Goal: Task Accomplishment & Management: Complete application form

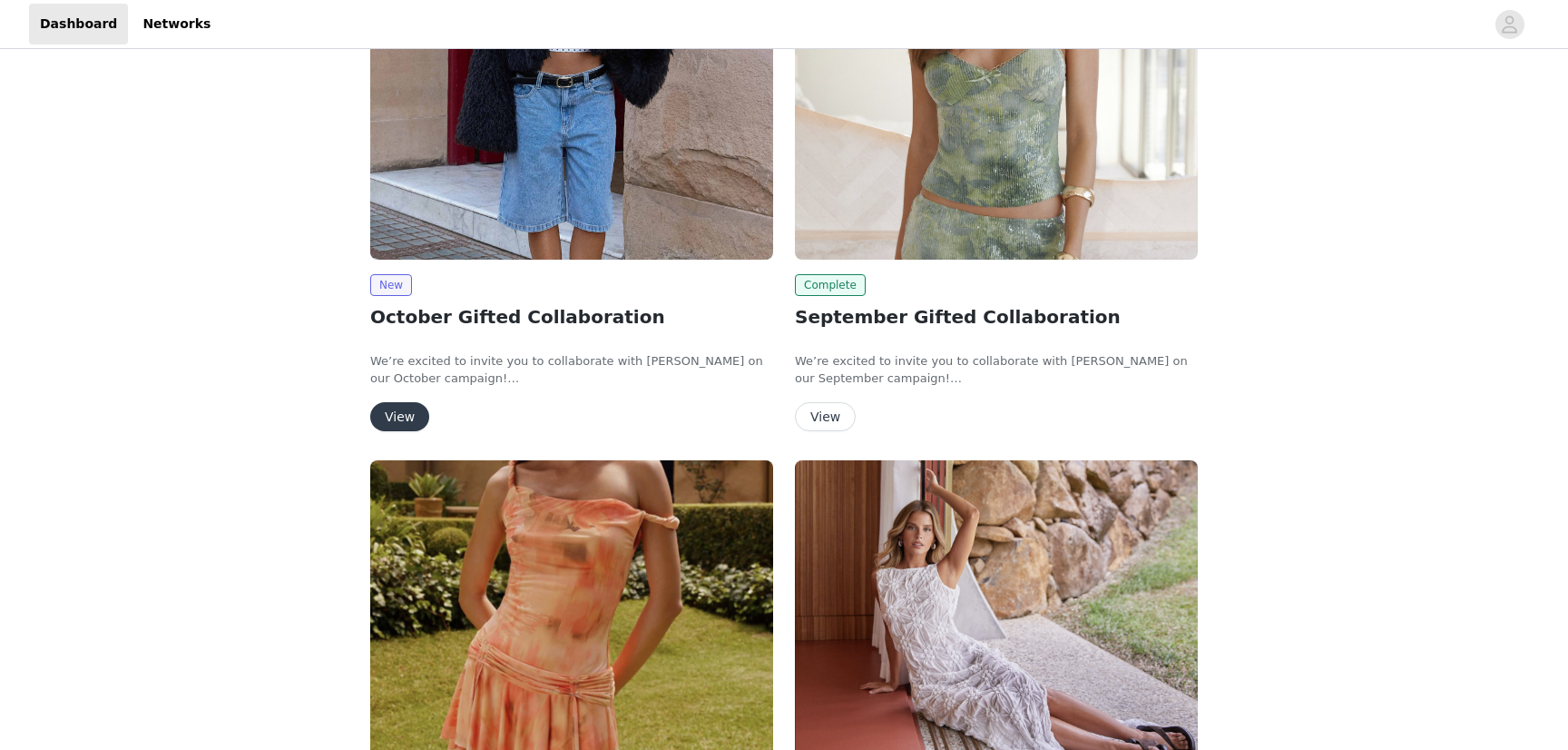
scroll to position [233, 0]
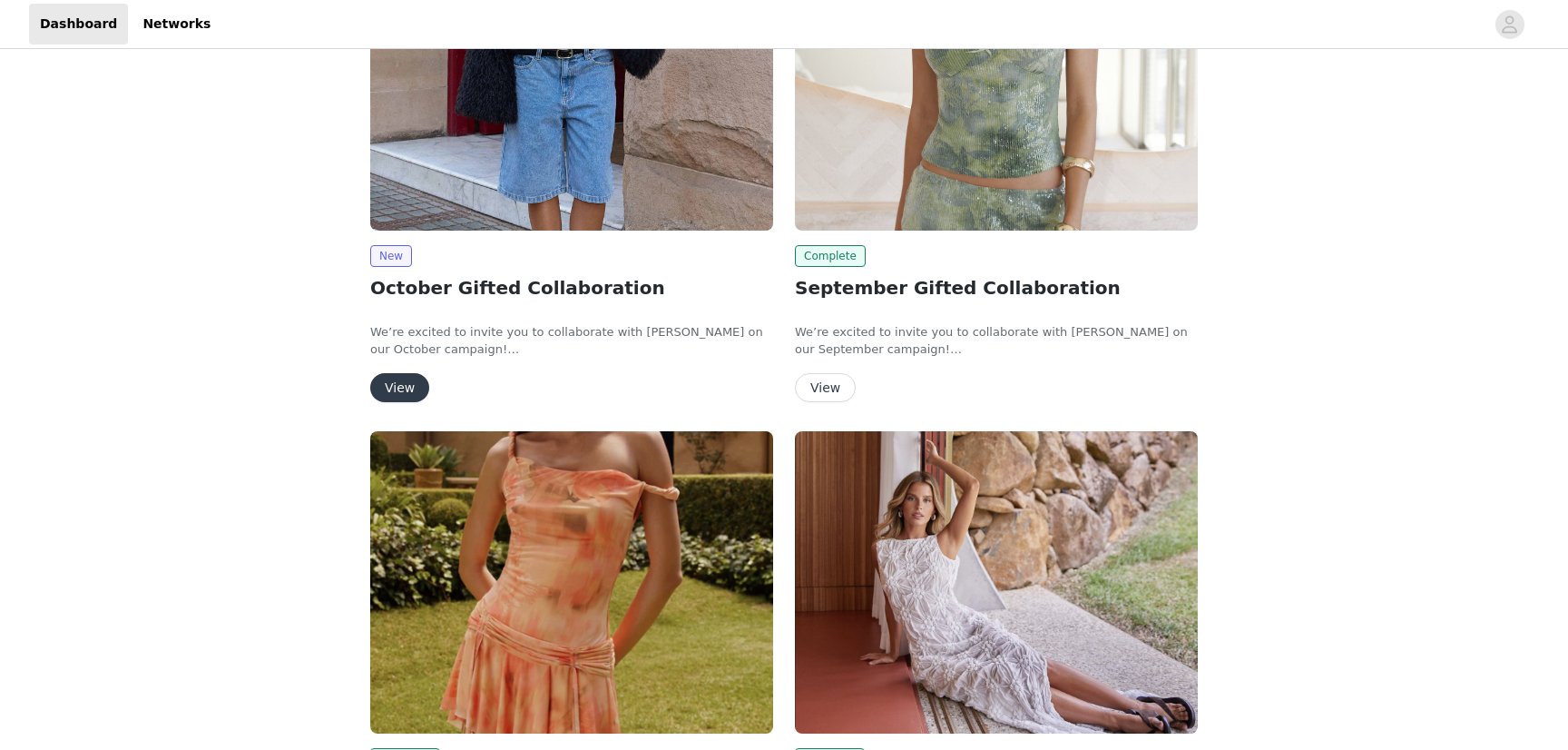
click at [393, 385] on button "View" at bounding box center [400, 388] width 59 height 29
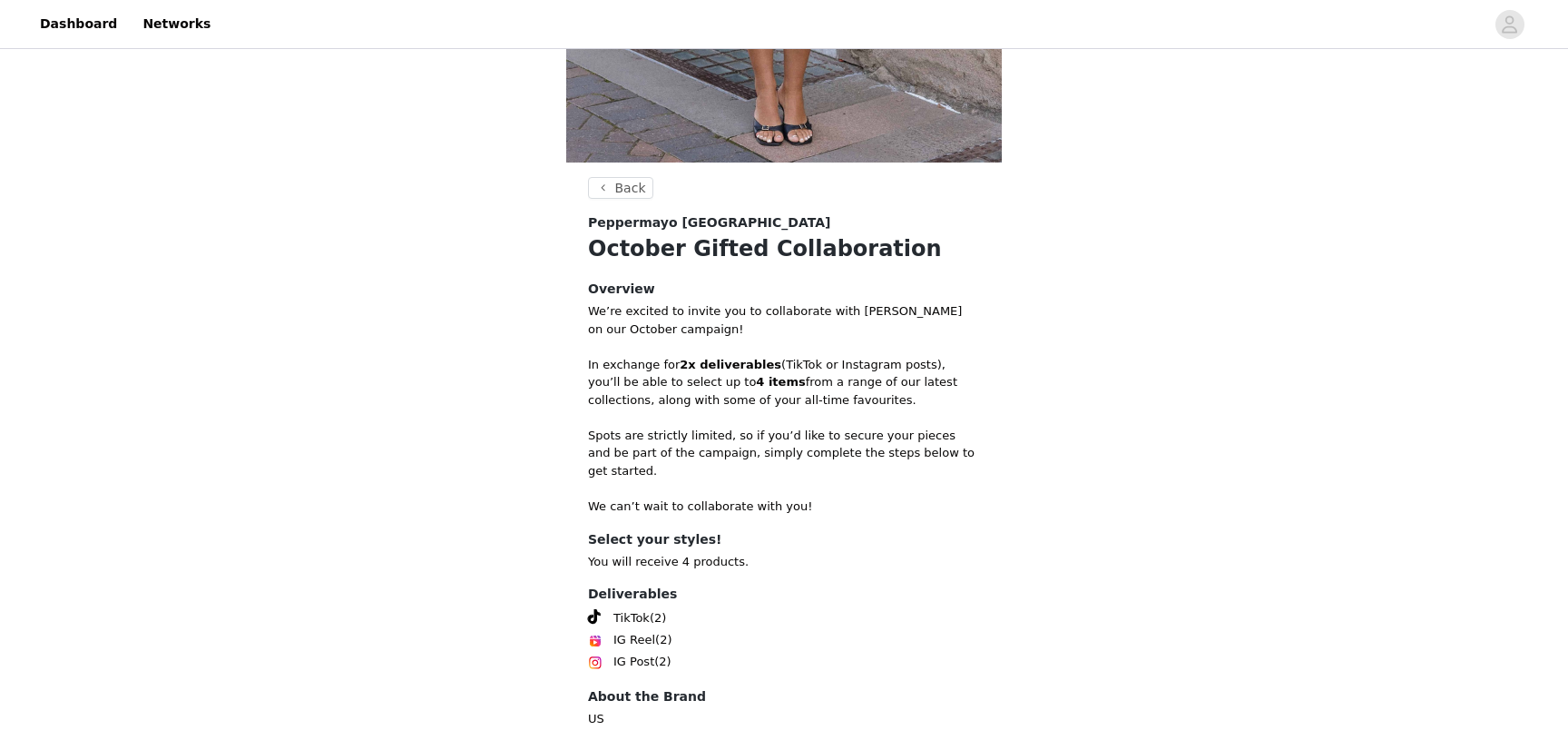
scroll to position [574, 0]
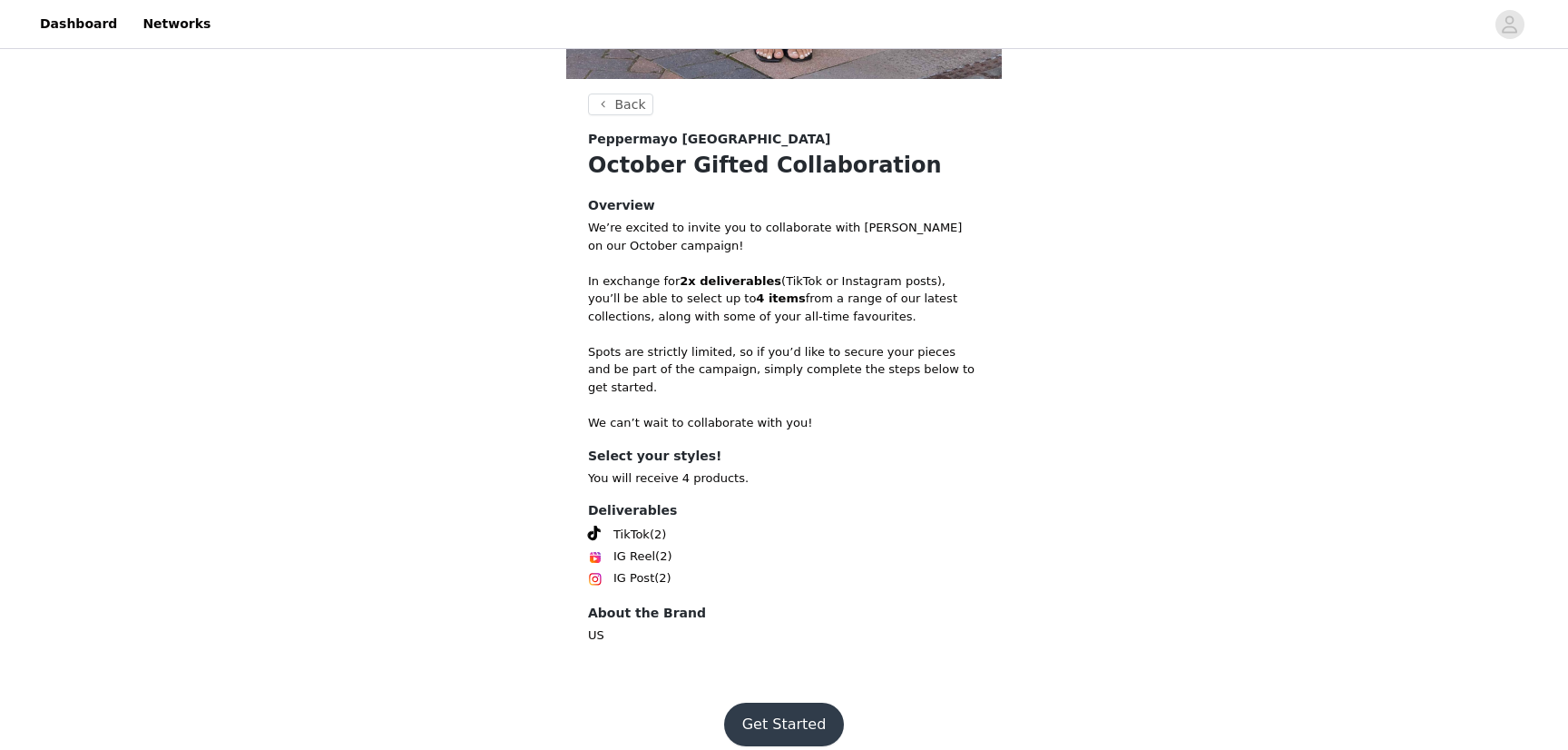
click at [740, 703] on button "Get Started" at bounding box center [784, 725] width 120 height 44
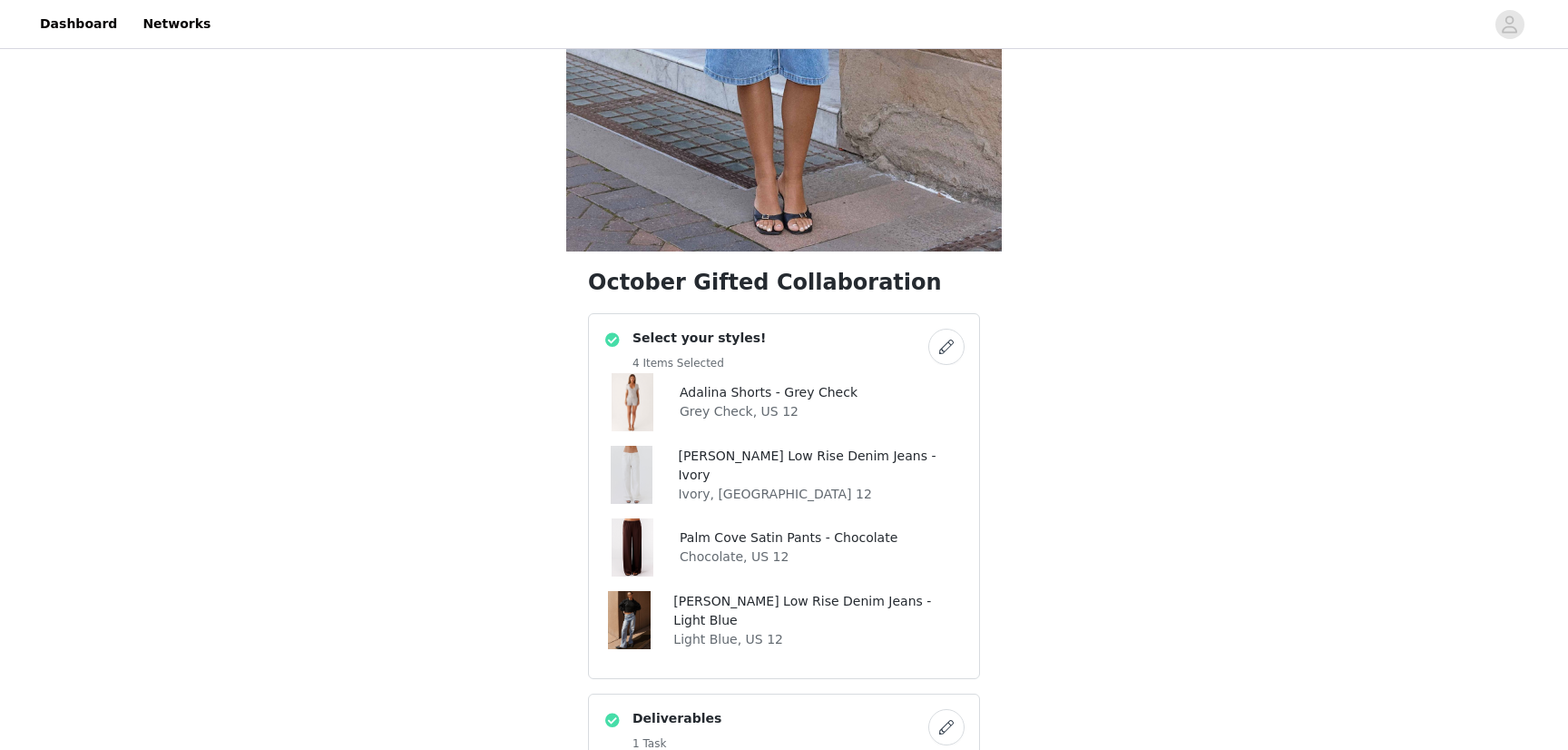
scroll to position [525, 0]
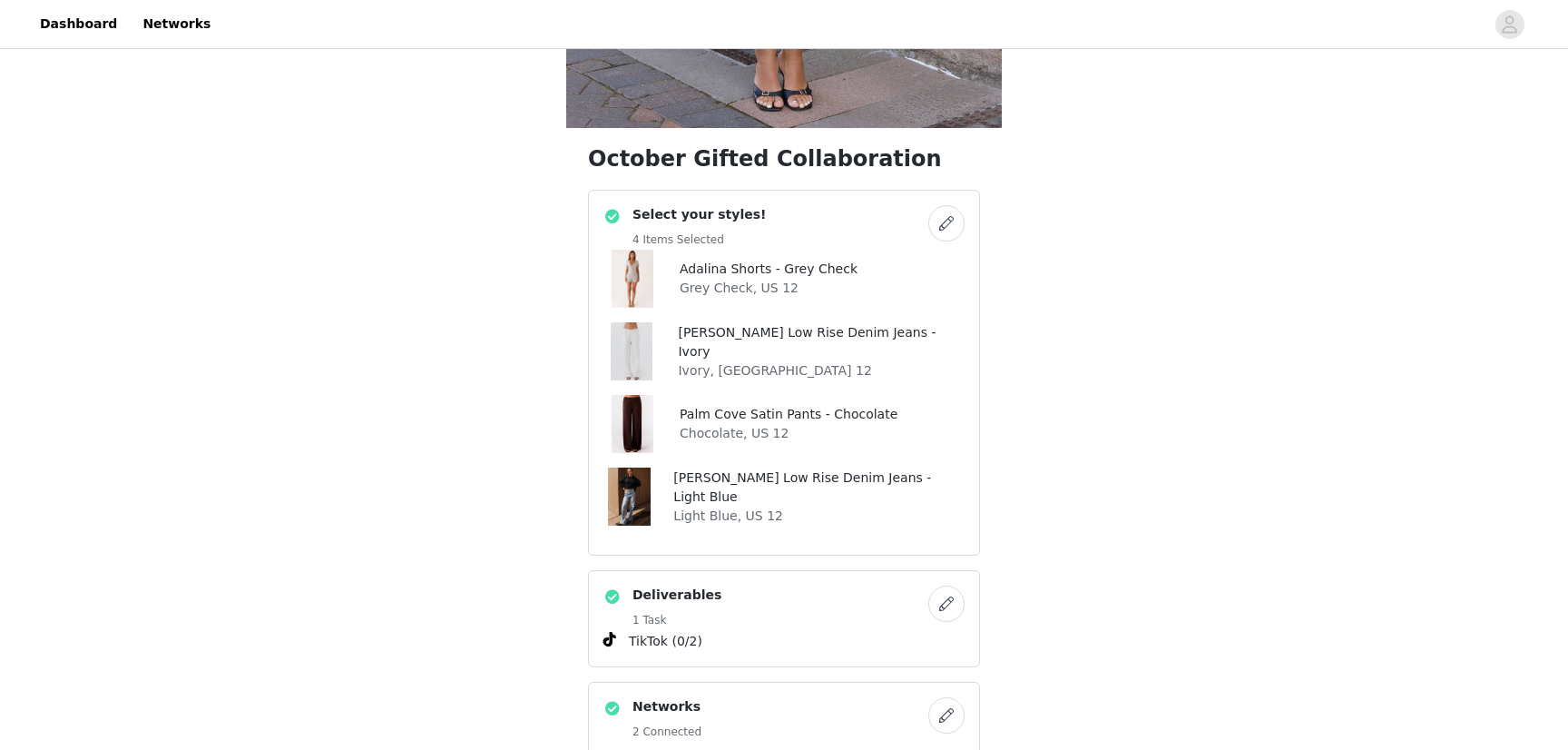
click at [951, 222] on button "button" at bounding box center [946, 223] width 36 height 36
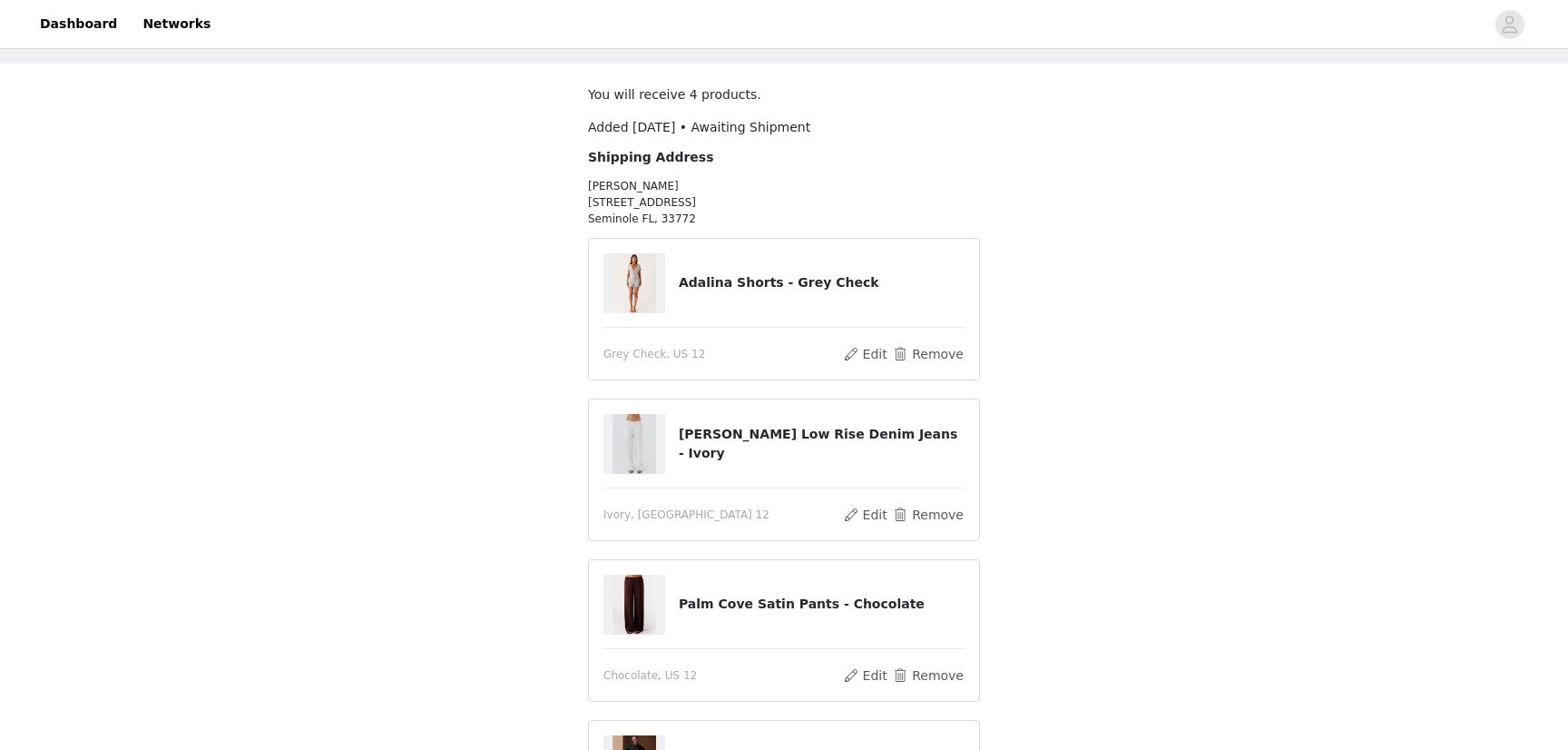
scroll to position [95, 0]
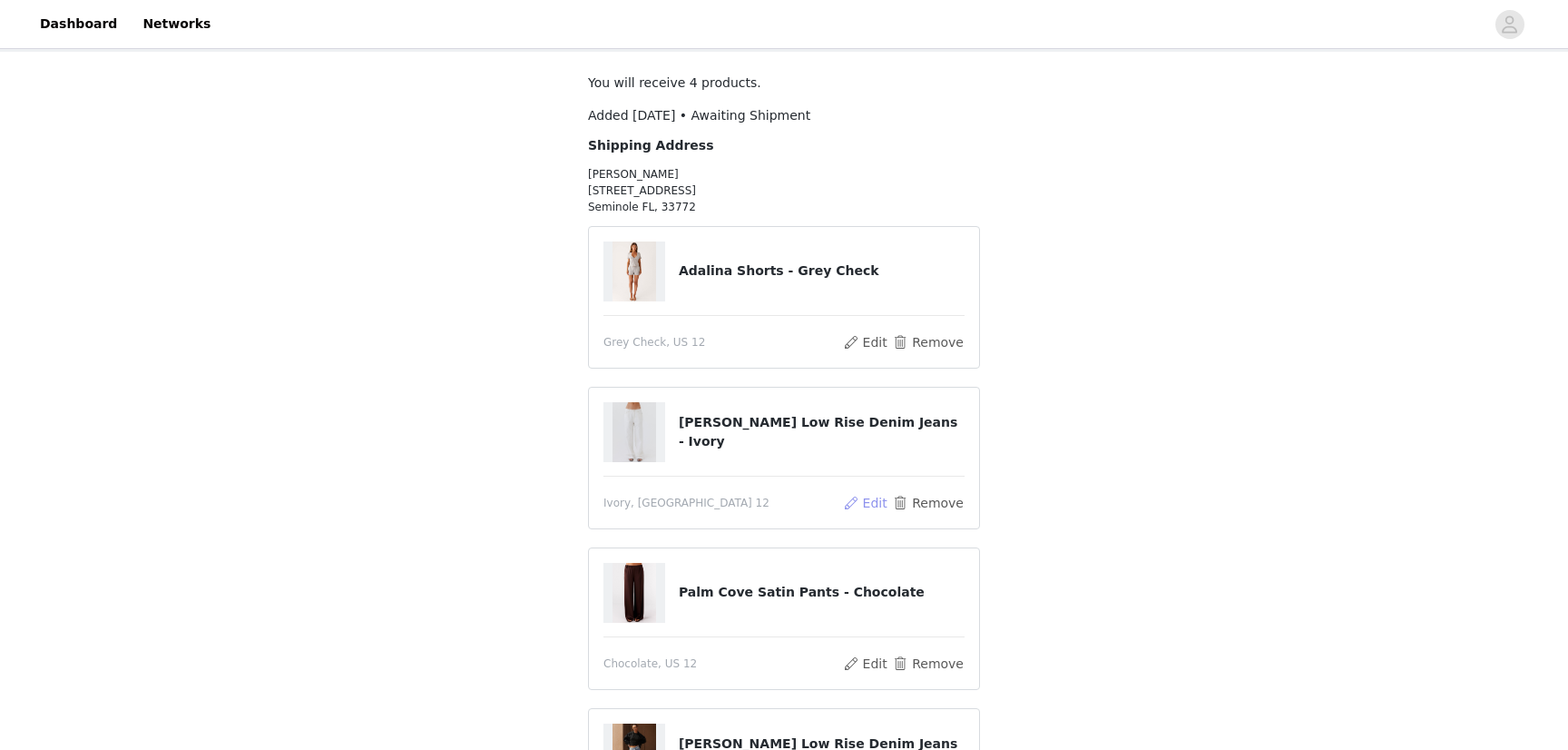
click at [881, 504] on button "Edit" at bounding box center [864, 503] width 46 height 22
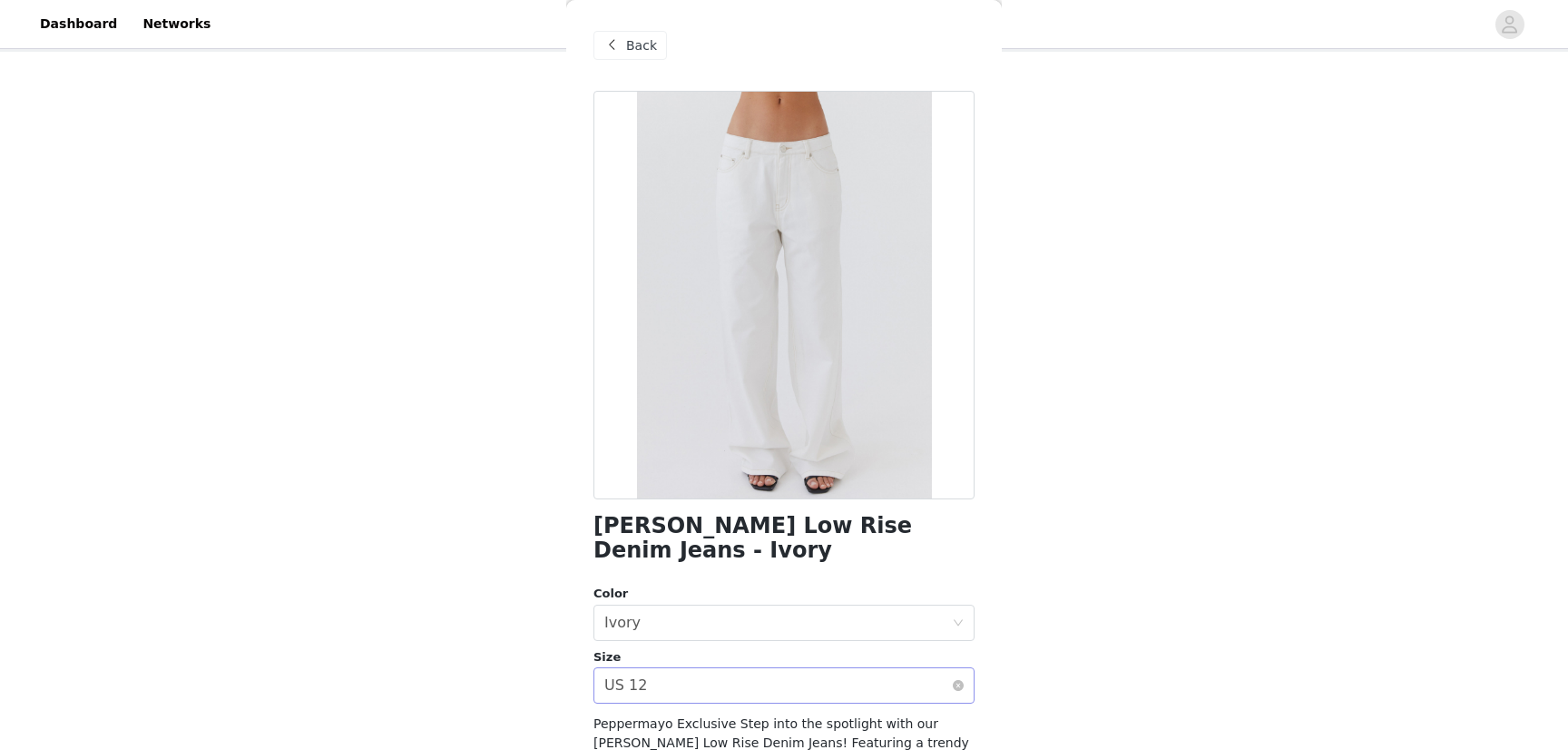
click at [758, 668] on div "Select size US 12" at bounding box center [778, 684] width 348 height 34
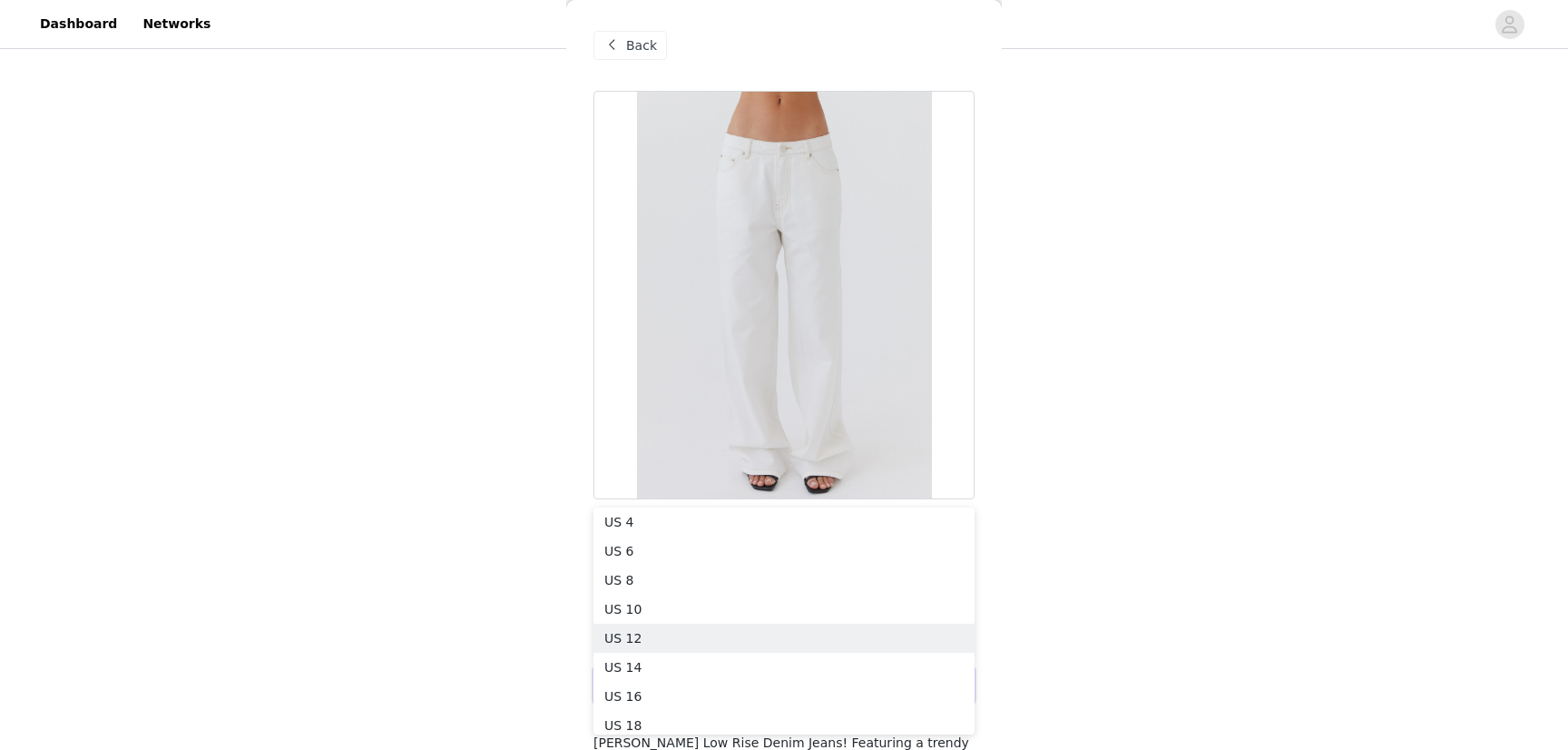
scroll to position [338, 0]
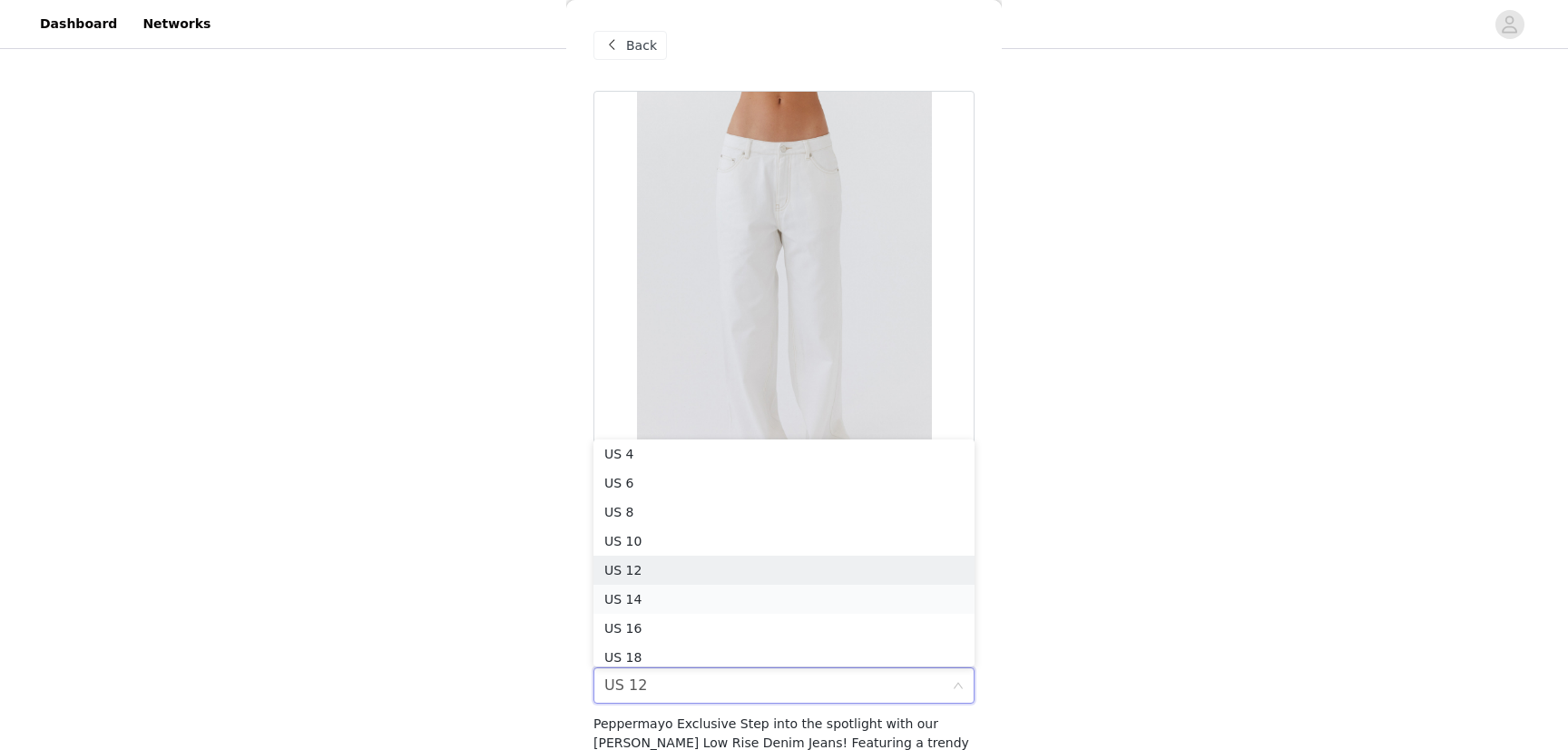
click at [725, 590] on li "US 14" at bounding box center [784, 599] width 381 height 29
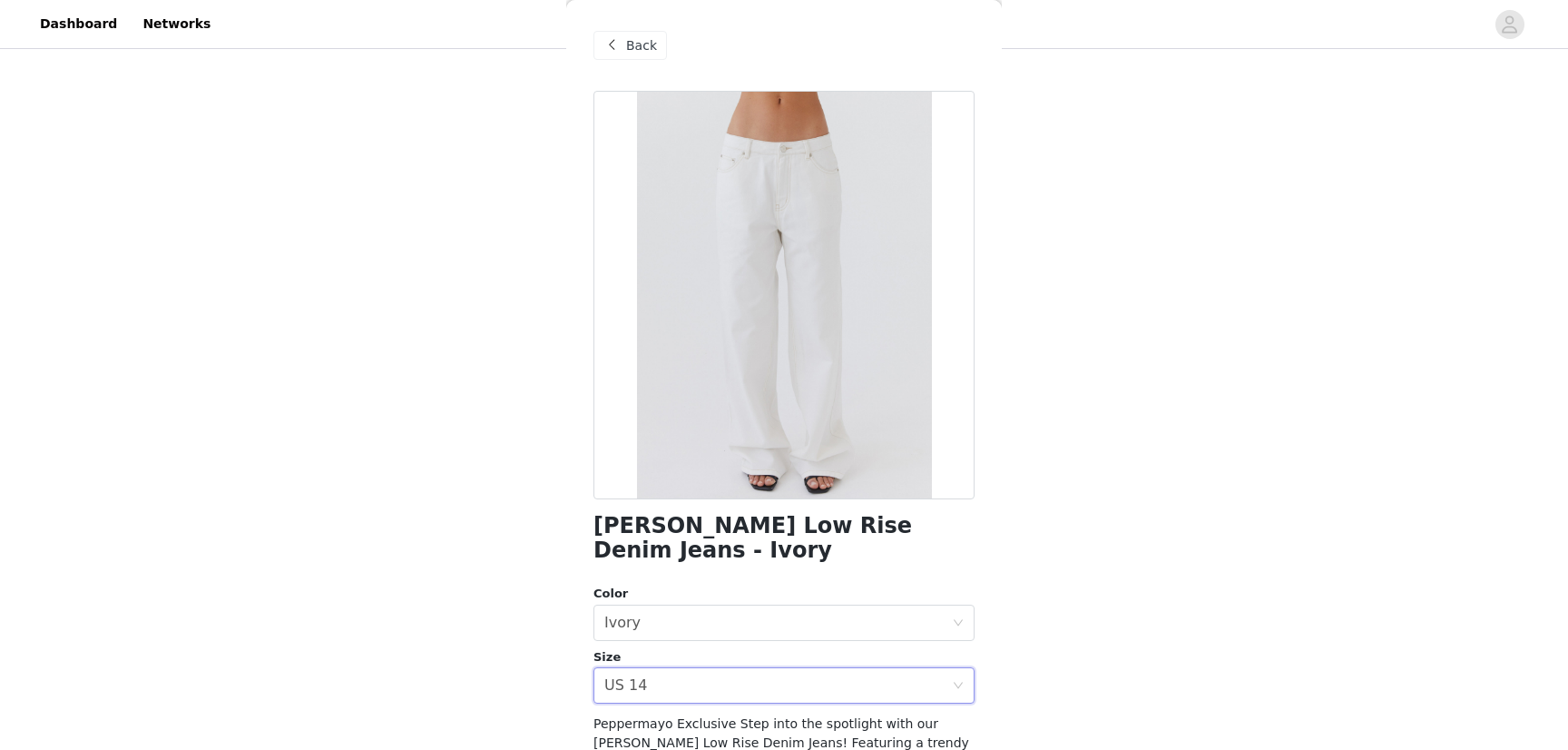
scroll to position [366, 0]
click at [637, 44] on span "Back" at bounding box center [642, 45] width 31 height 19
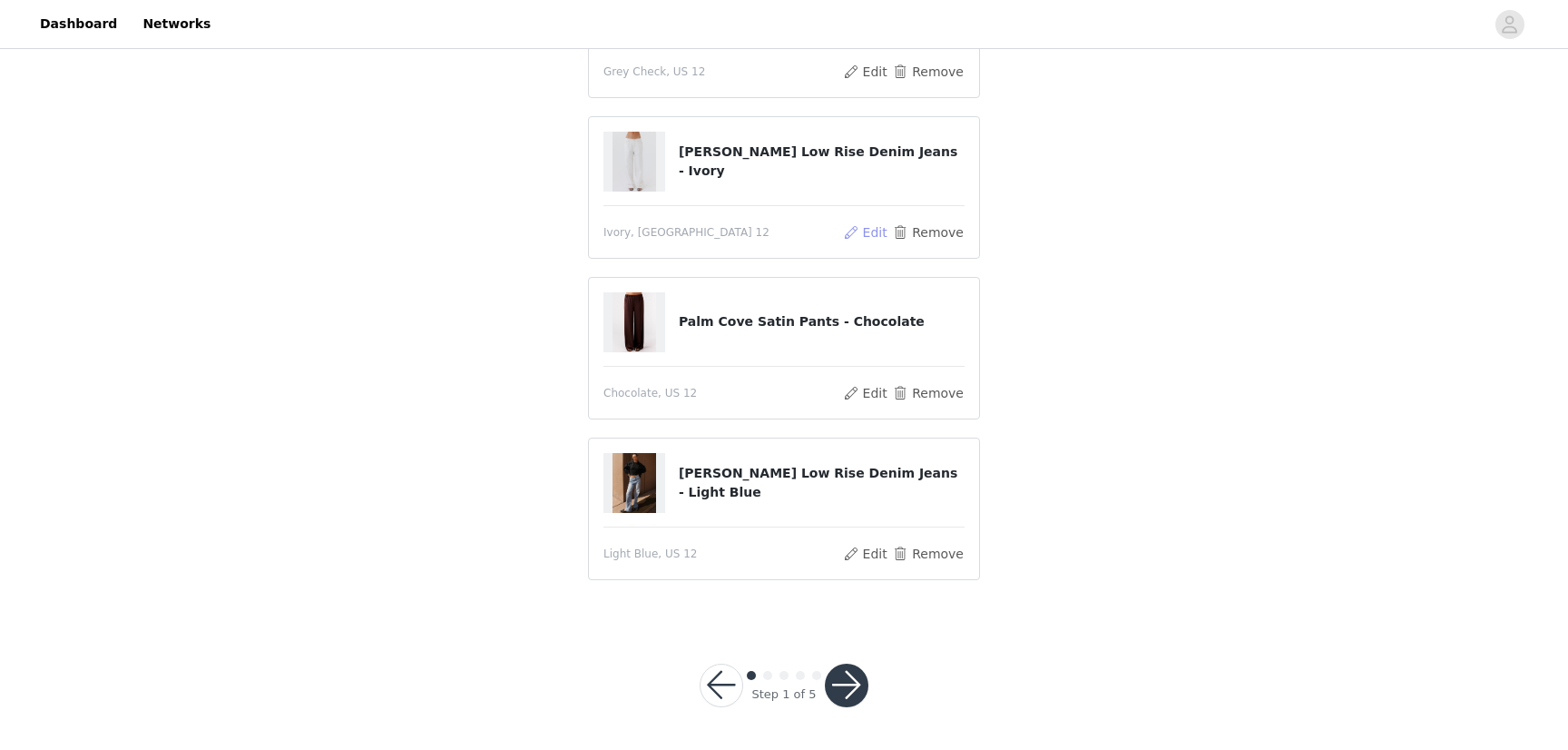
click at [875, 232] on button "Edit" at bounding box center [864, 233] width 46 height 22
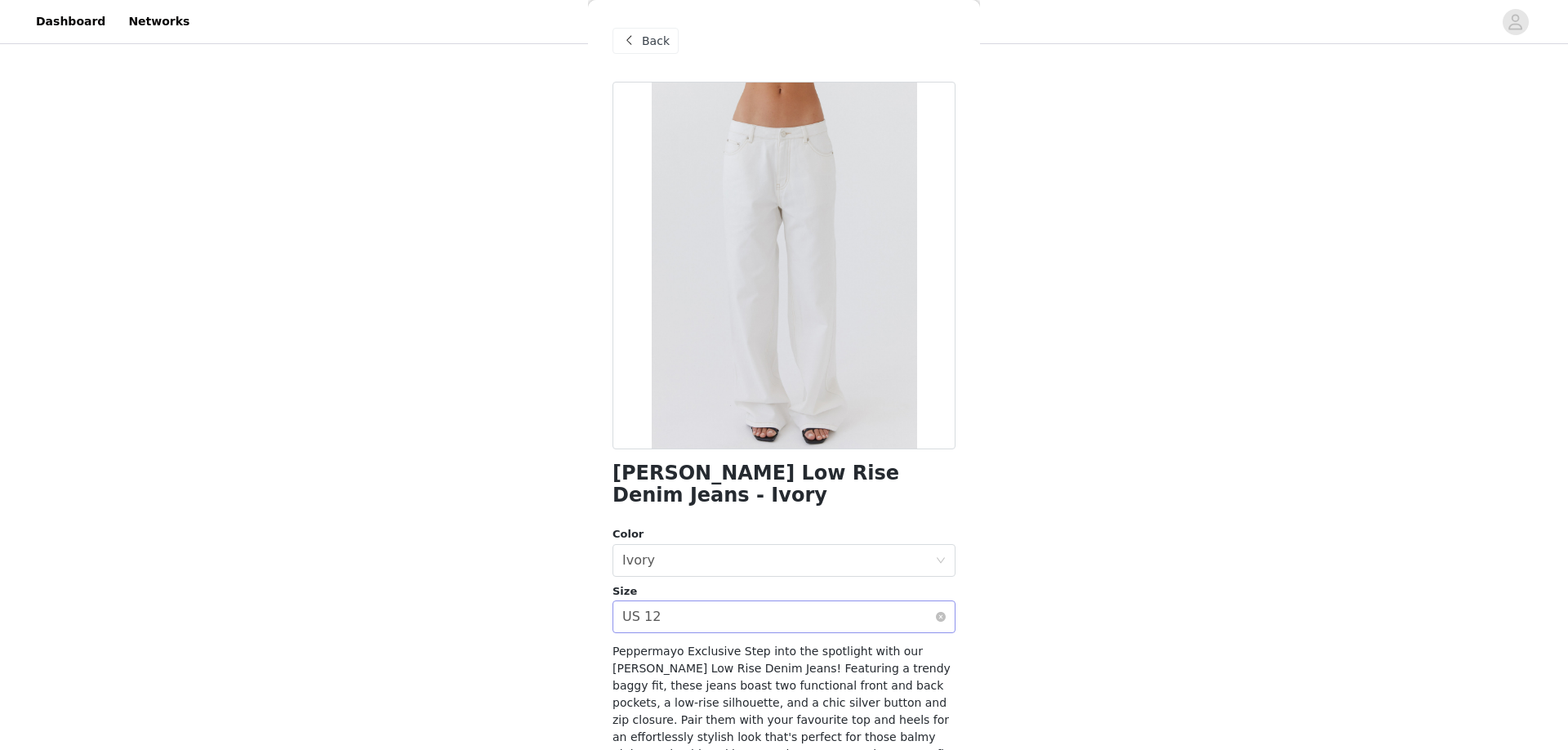
scroll to position [94, 0]
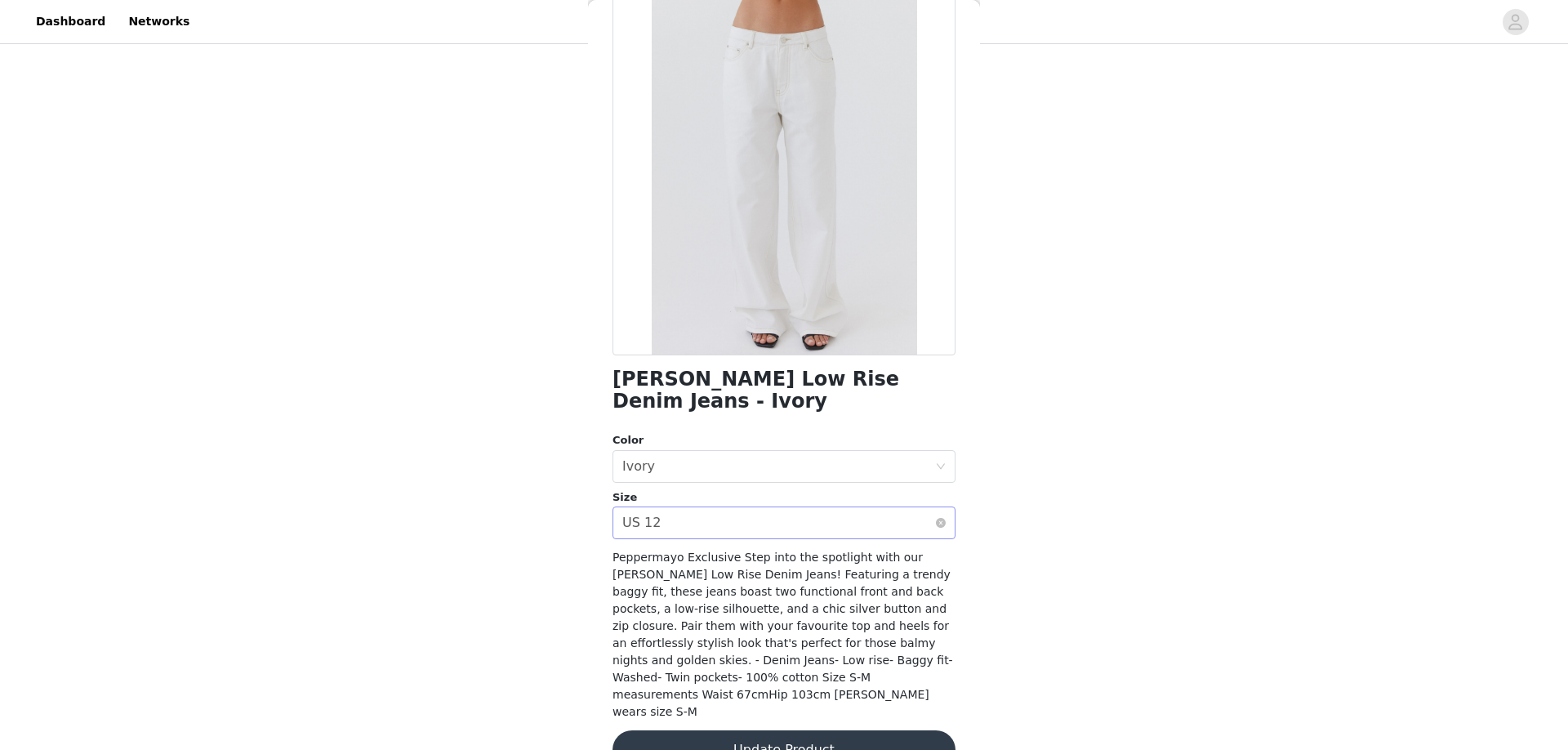
click at [702, 507] on div "Select size US 12" at bounding box center [779, 522] width 313 height 31
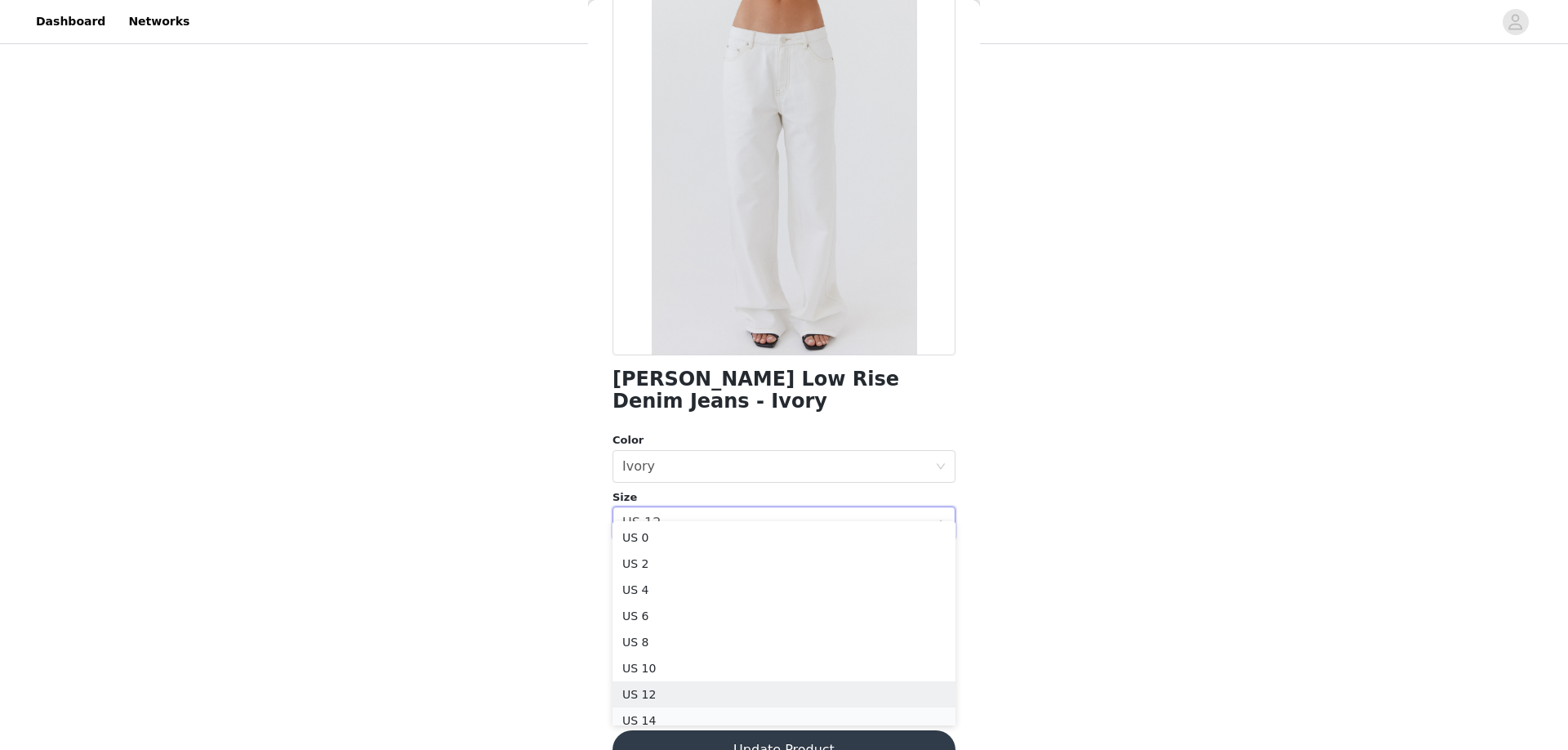
scroll to position [8, 0]
click at [645, 674] on li "US 14" at bounding box center [784, 713] width 343 height 26
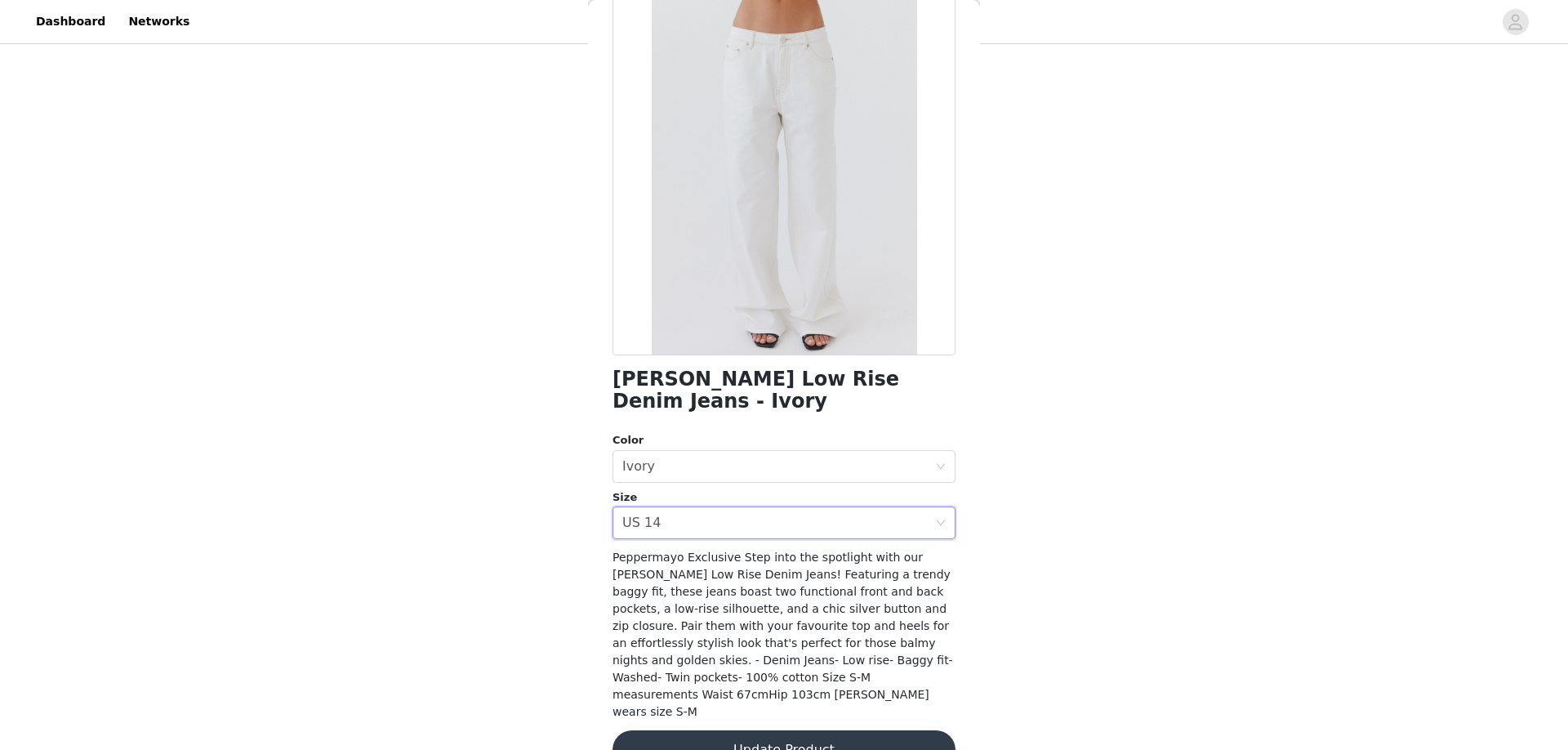
click at [678, 674] on button "Update Product" at bounding box center [784, 750] width 343 height 40
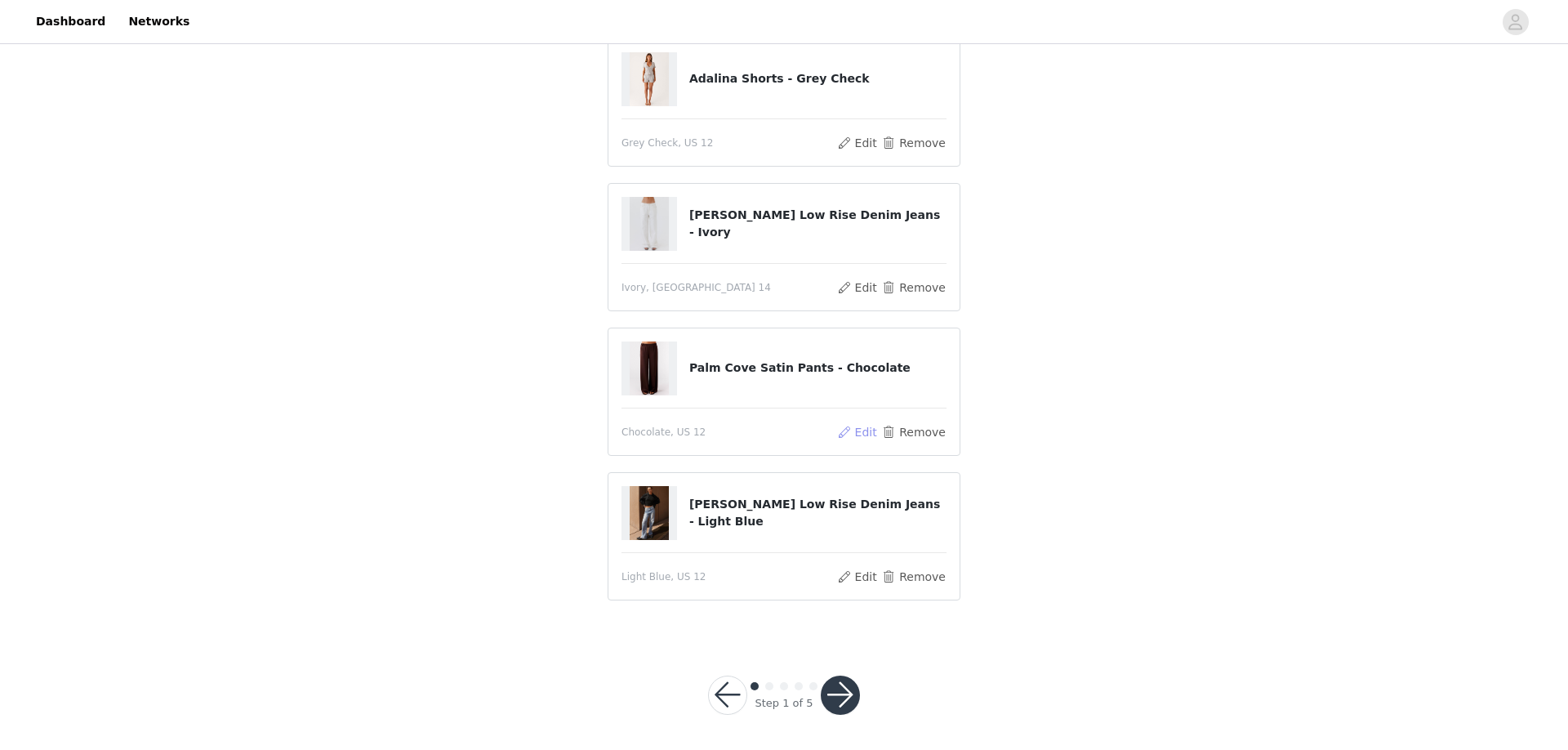
click at [865, 427] on button "Edit" at bounding box center [857, 432] width 41 height 19
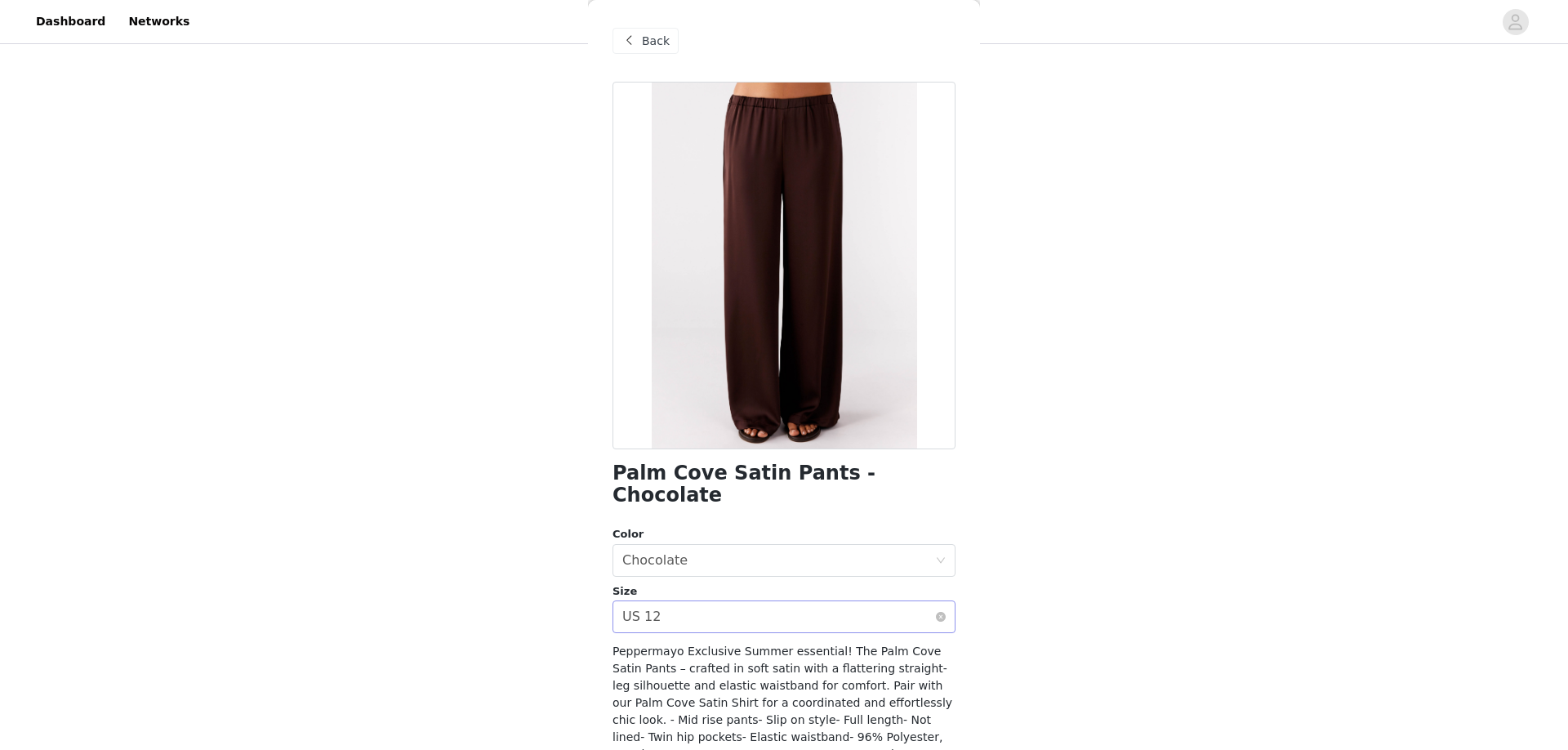
scroll to position [77, 0]
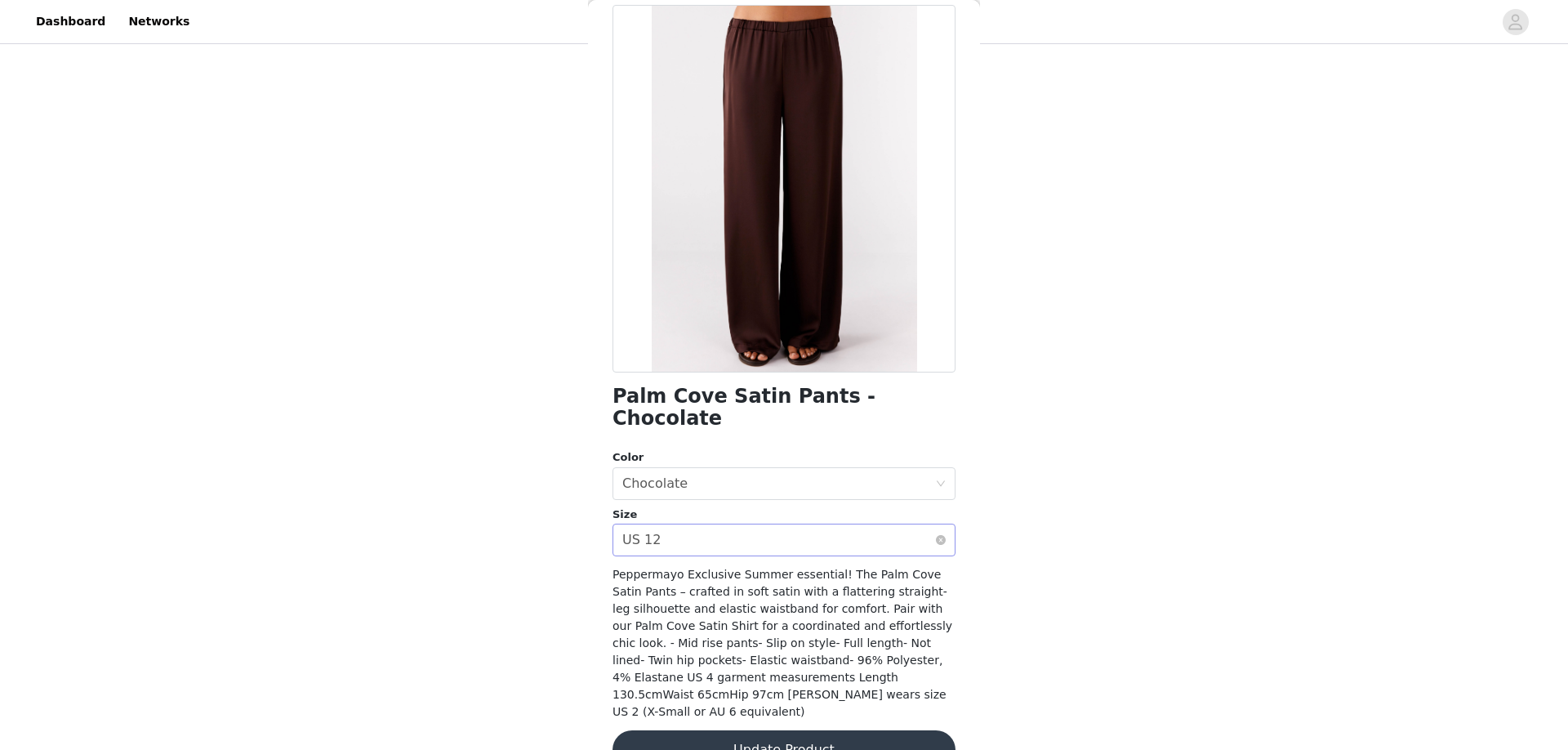
click at [704, 525] on div "Select size US 12" at bounding box center [779, 540] width 313 height 31
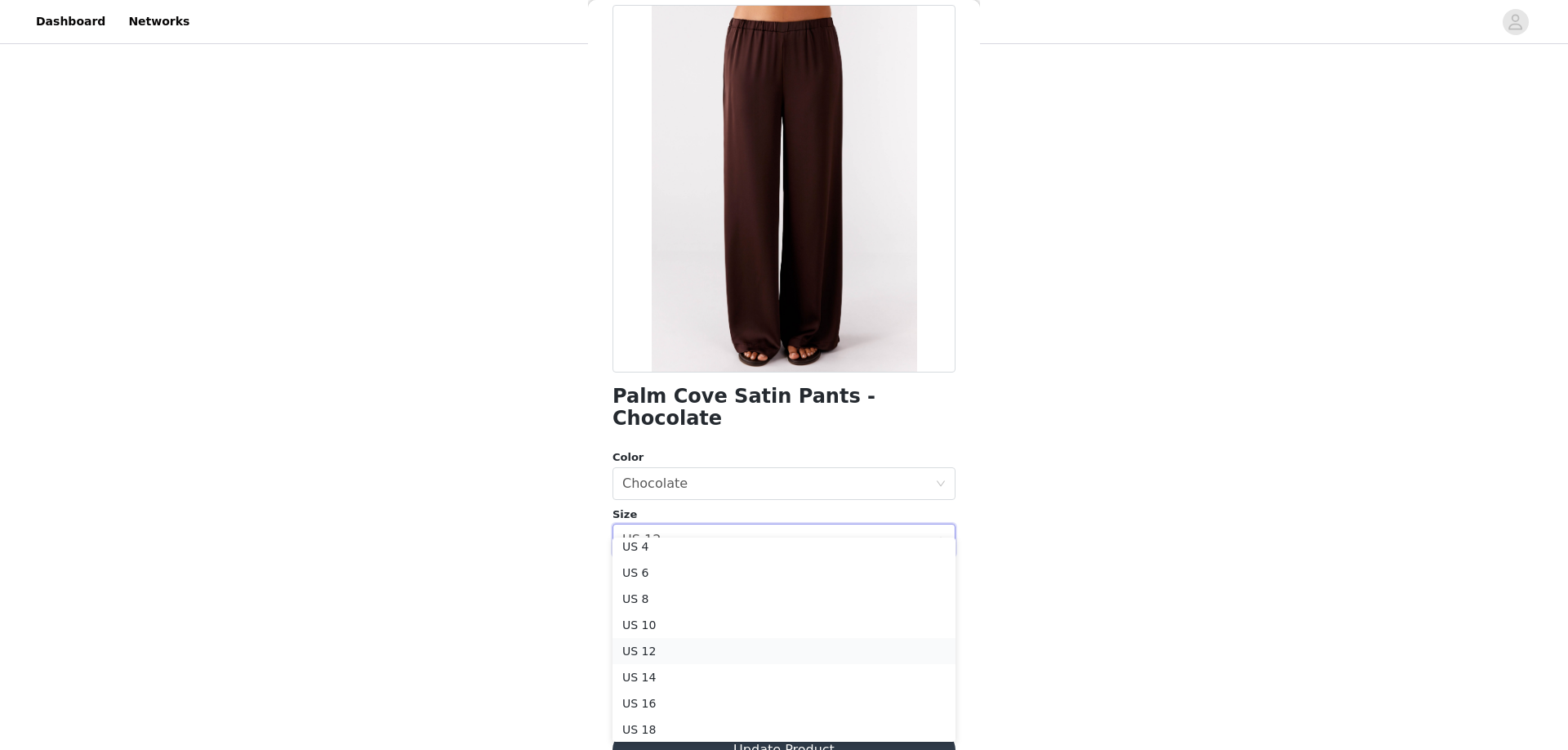
scroll to position [62, 0]
click at [666, 665] on li "US 14" at bounding box center [784, 674] width 343 height 26
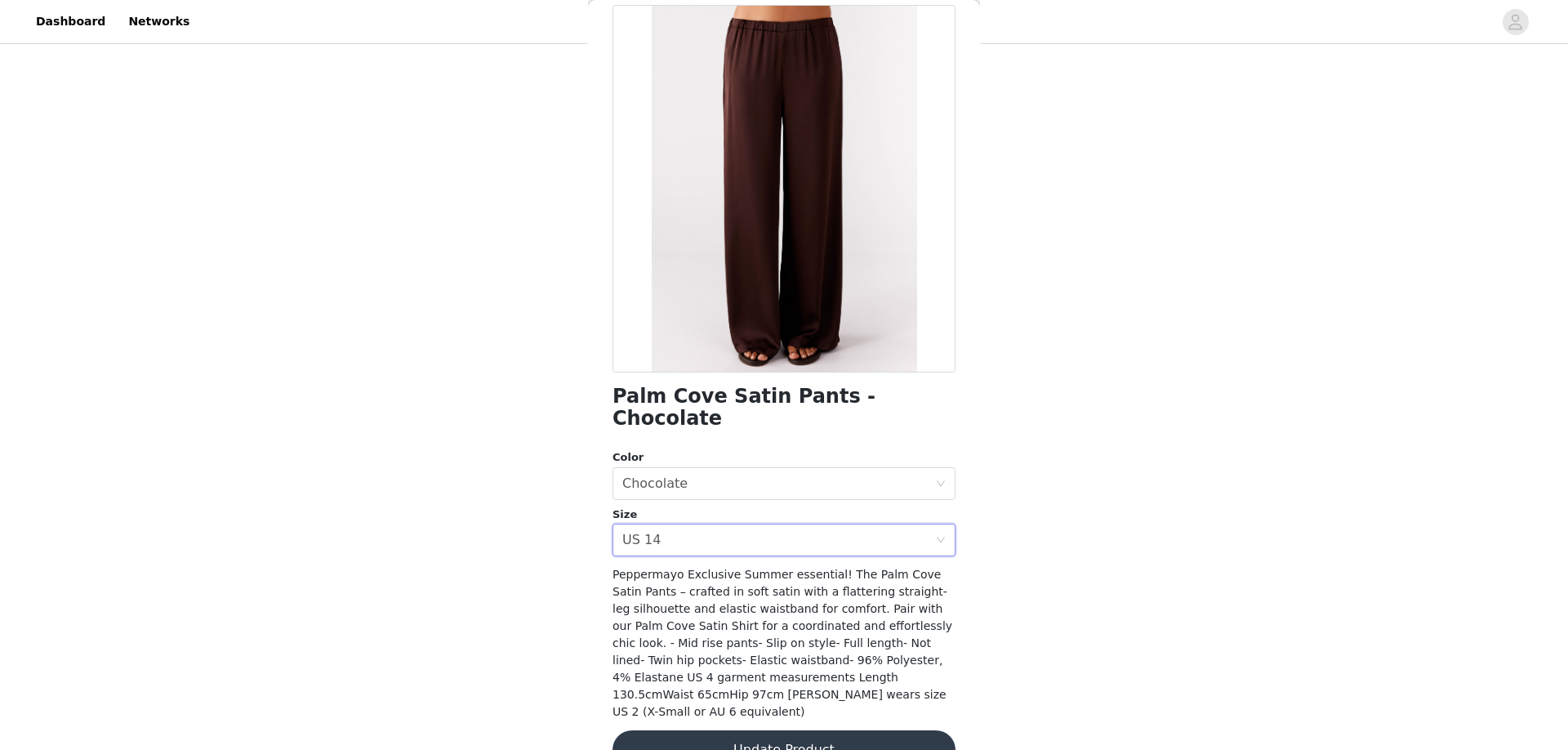
click at [778, 674] on button "Update Product" at bounding box center [784, 750] width 343 height 40
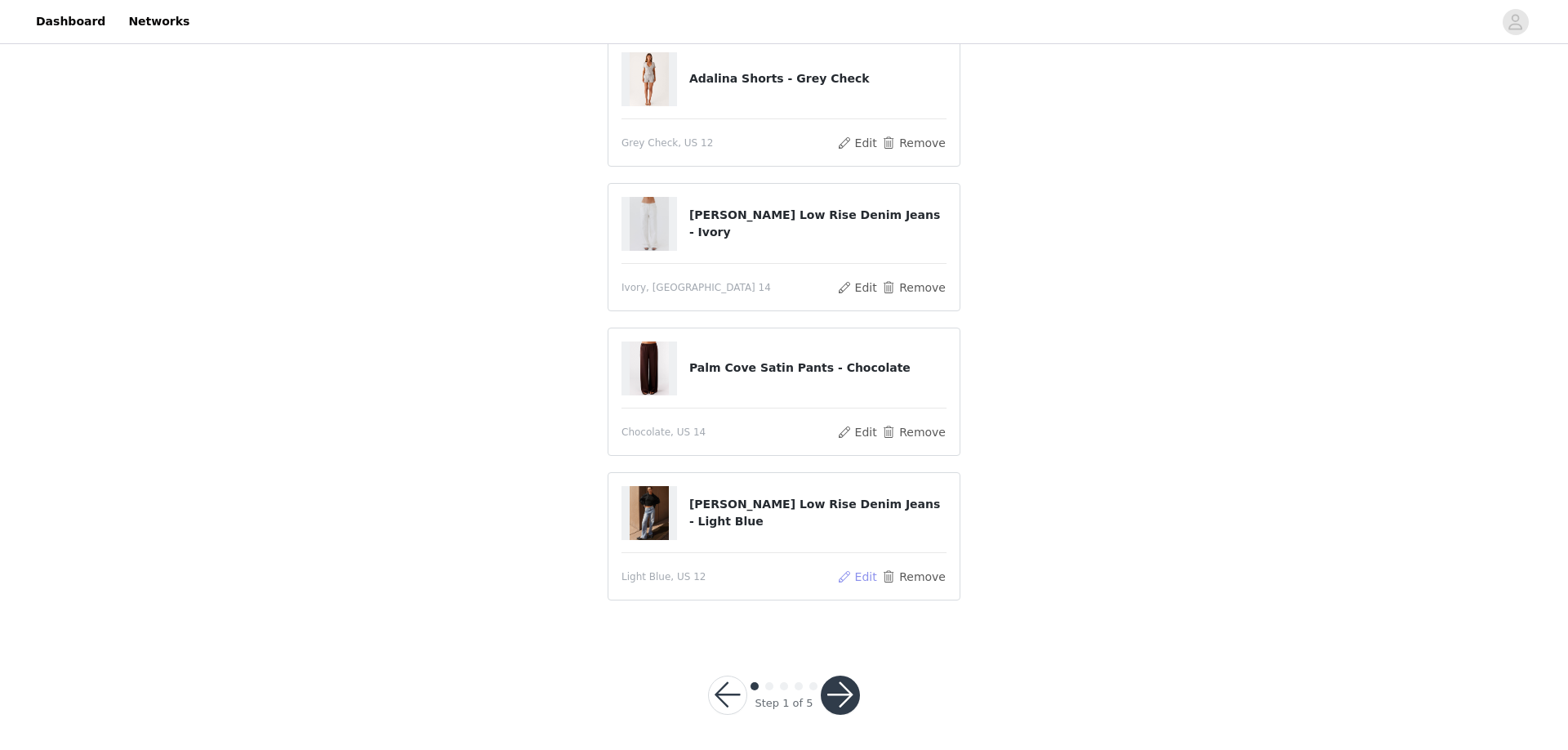
click at [874, 577] on button "Edit" at bounding box center [857, 577] width 41 height 19
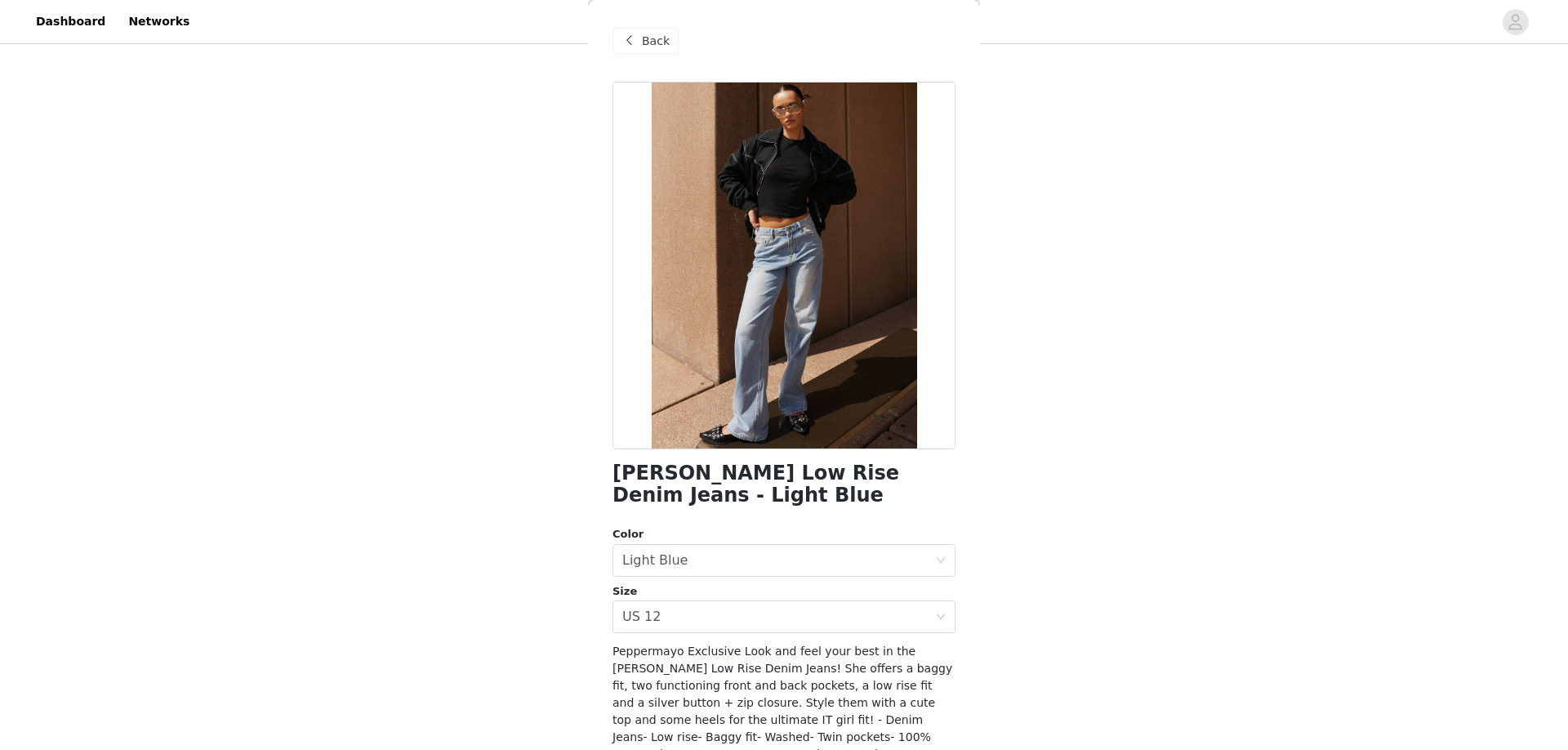
scroll to position [82, 0]
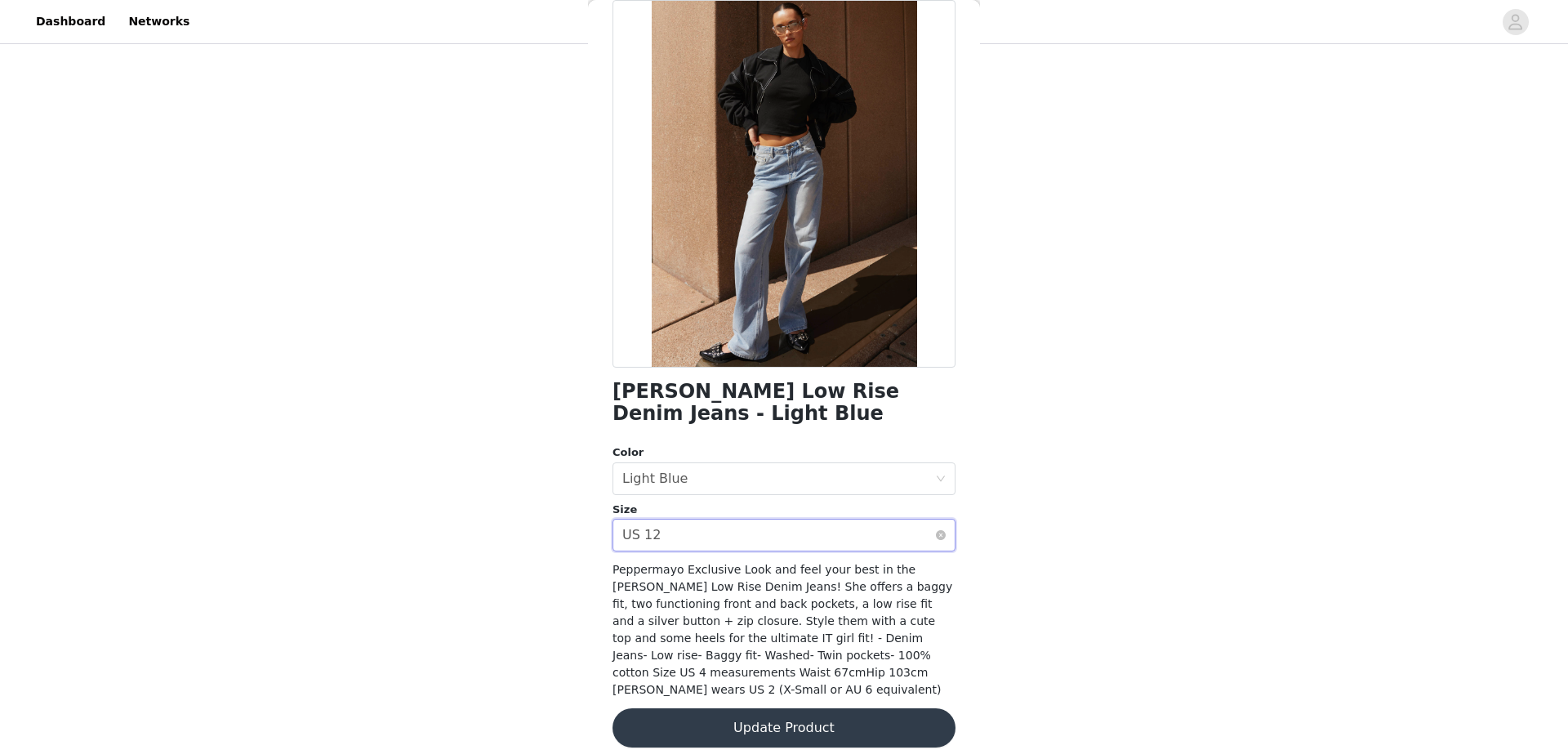
click at [730, 522] on div "Select size US 12" at bounding box center [779, 534] width 313 height 31
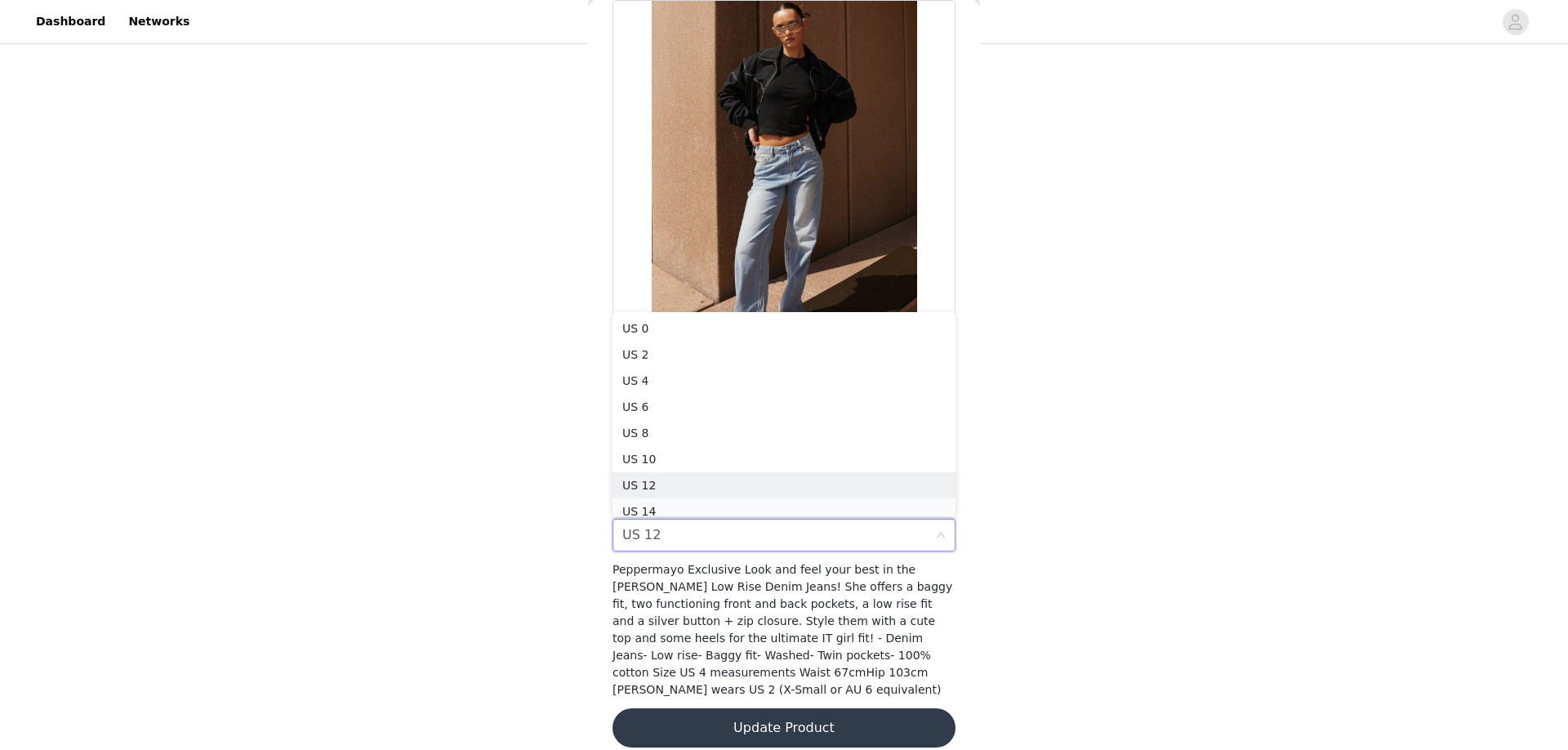
scroll to position [8, 0]
click at [707, 495] on li "US 14" at bounding box center [784, 504] width 343 height 26
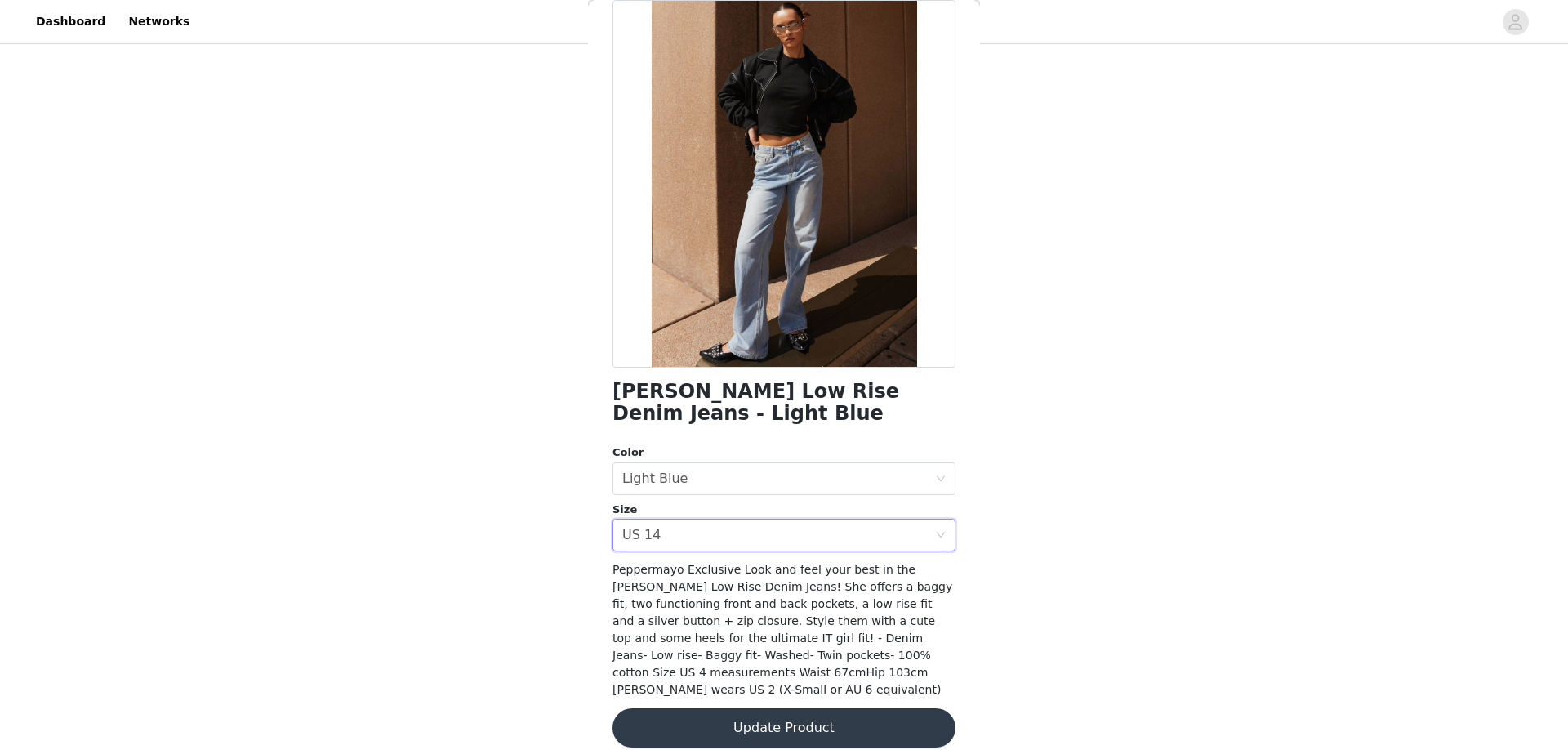
click at [738, 674] on button "Update Product" at bounding box center [784, 728] width 343 height 40
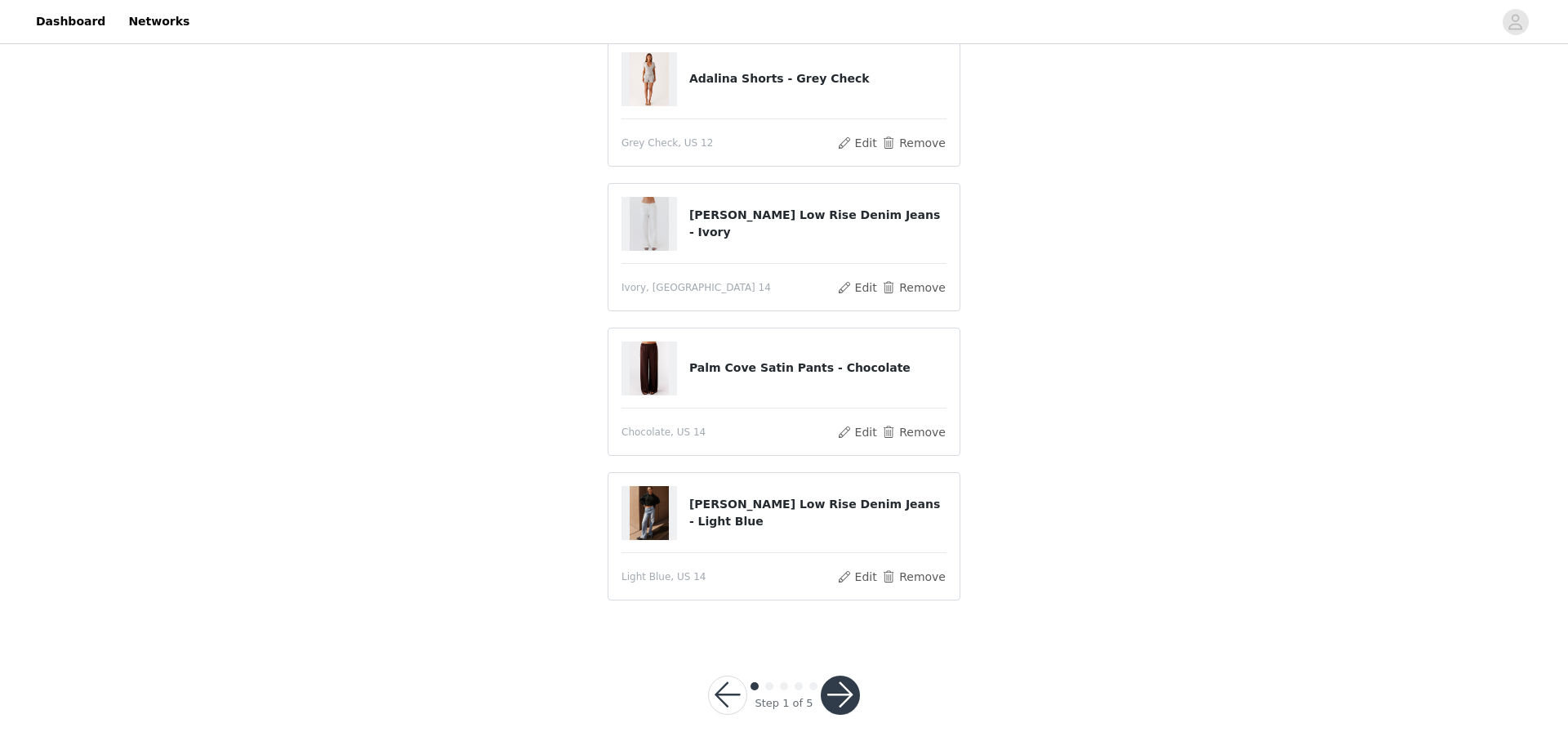
scroll to position [0, 0]
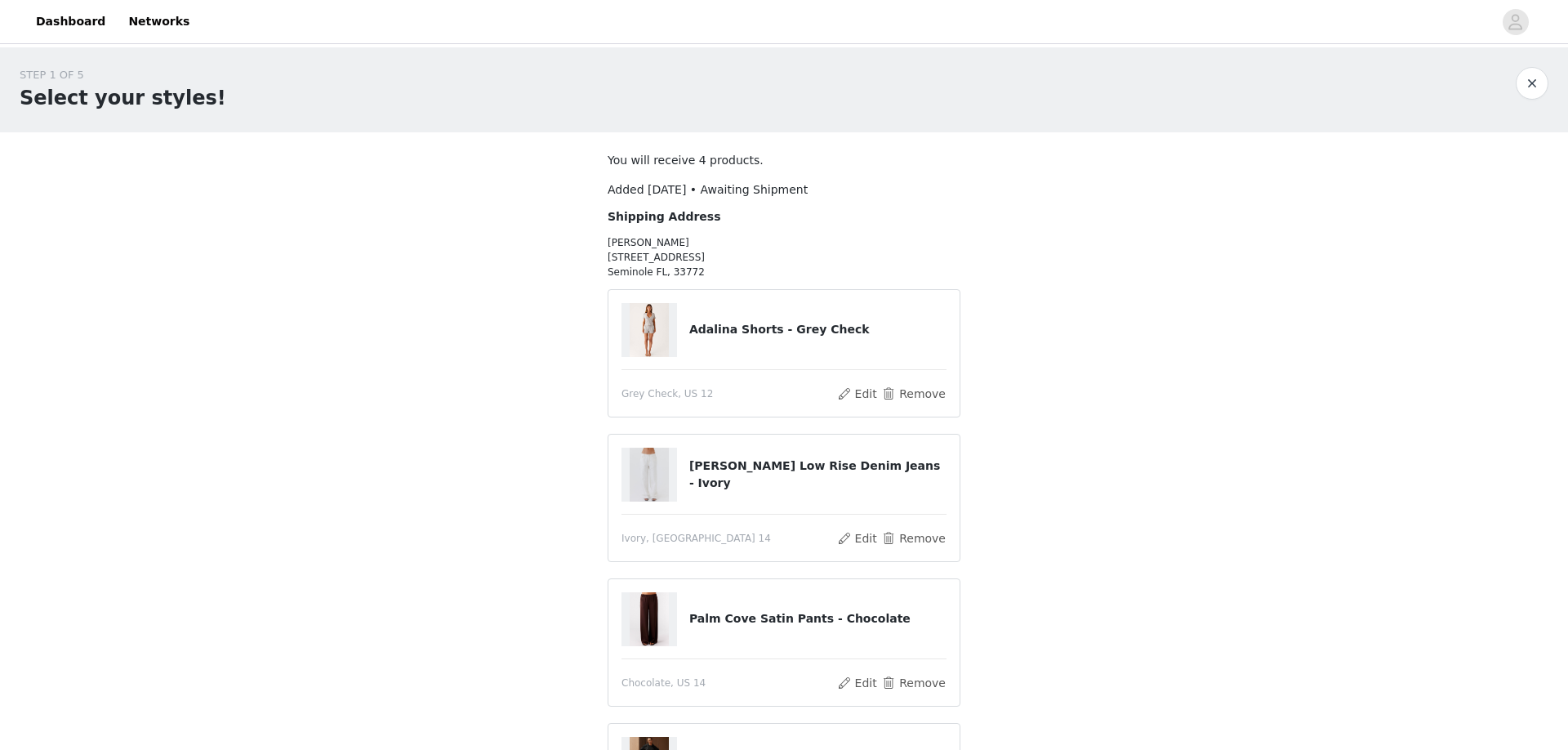
click at [706, 327] on h4 "Adalina Shorts - Grey Check" at bounding box center [817, 329] width 257 height 17
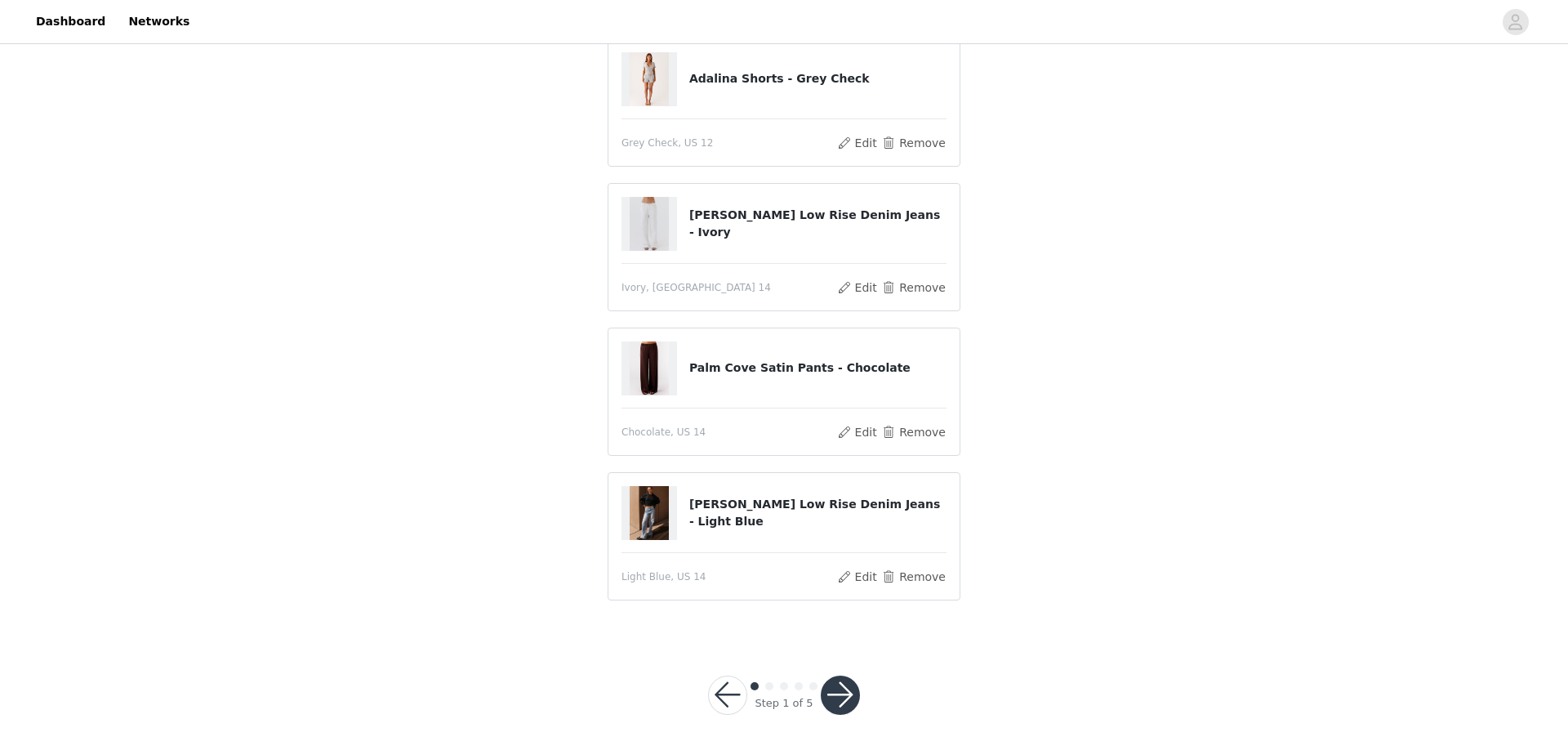
click at [838, 674] on button "button" at bounding box center [840, 695] width 40 height 40
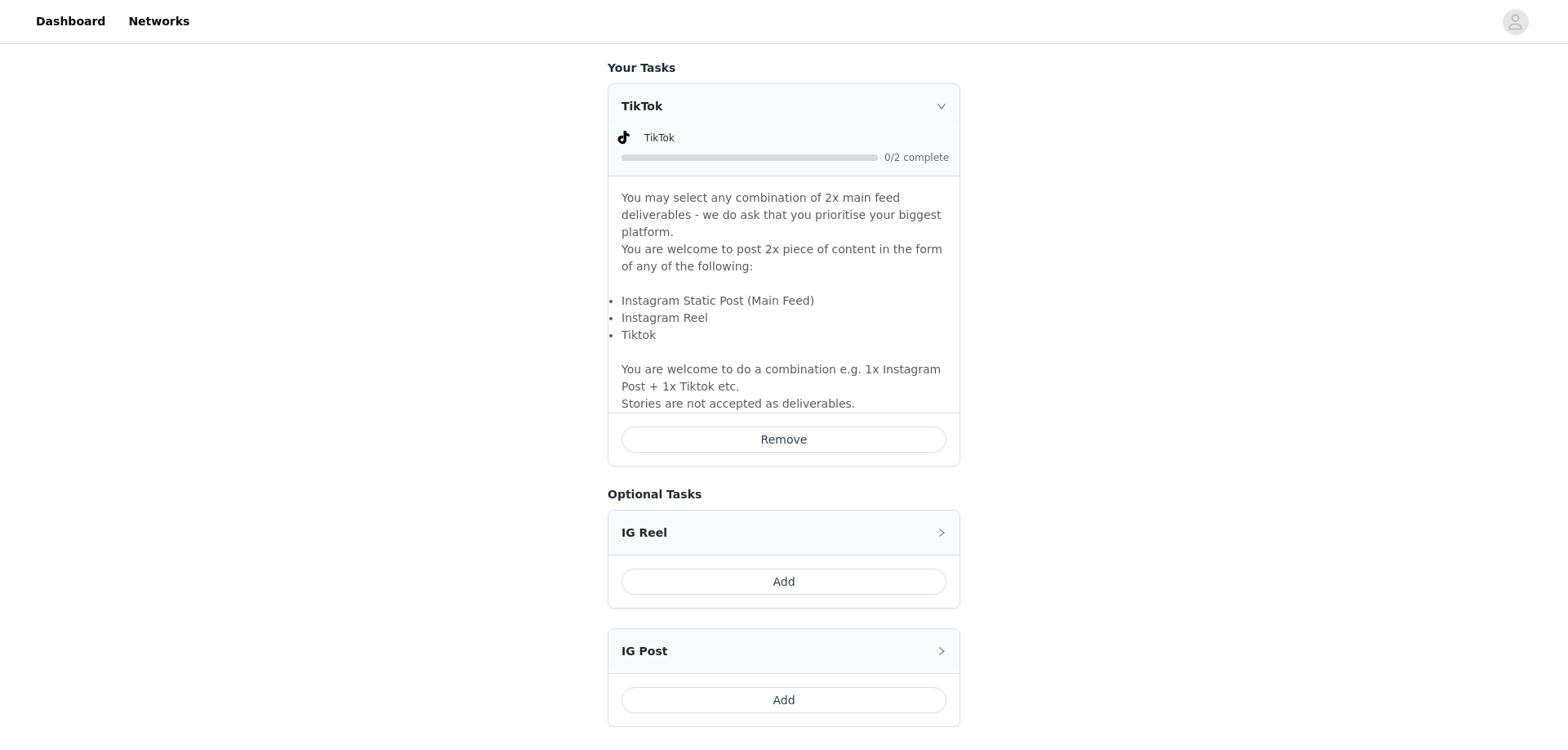
scroll to position [1126, 0]
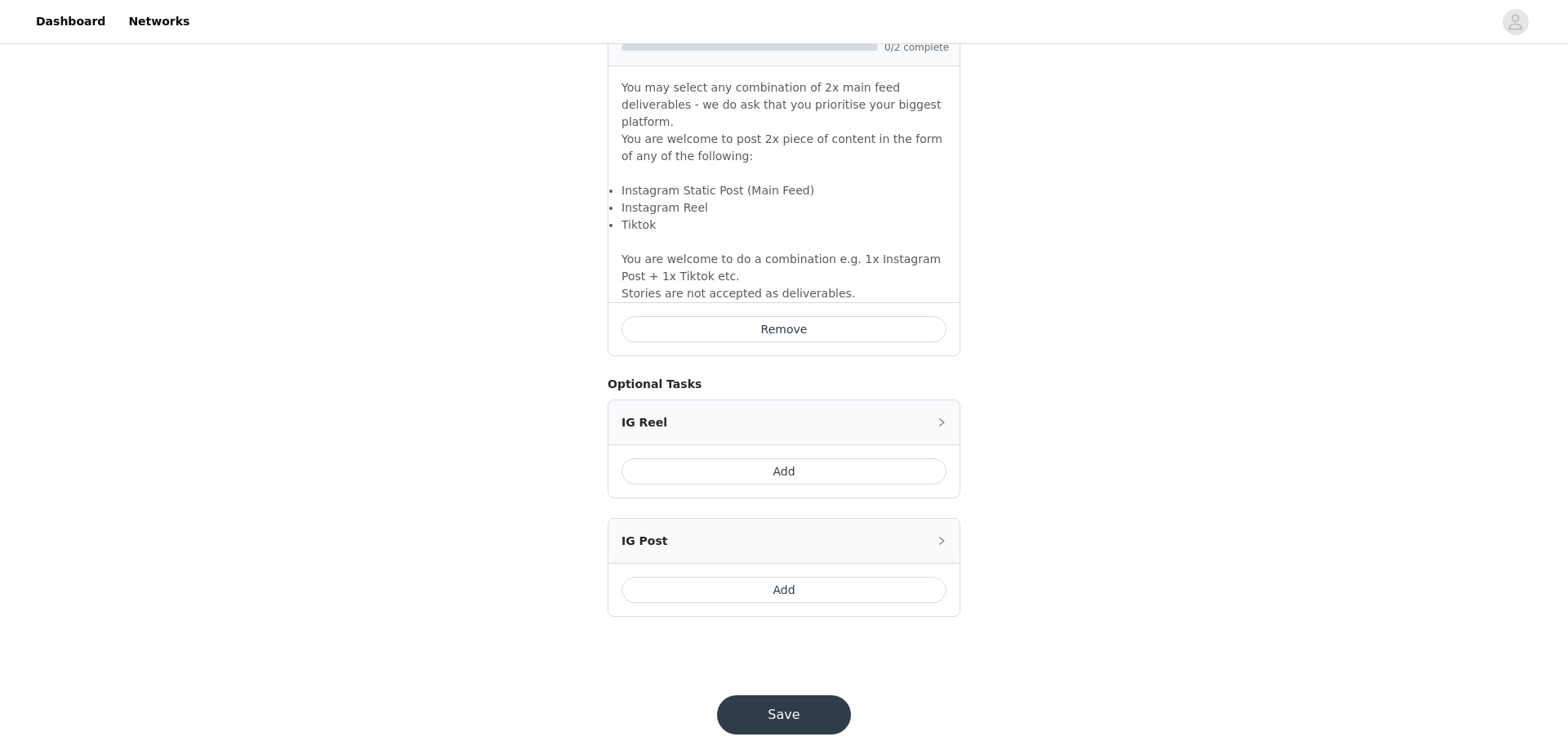
click at [802, 674] on button "Save" at bounding box center [784, 715] width 134 height 40
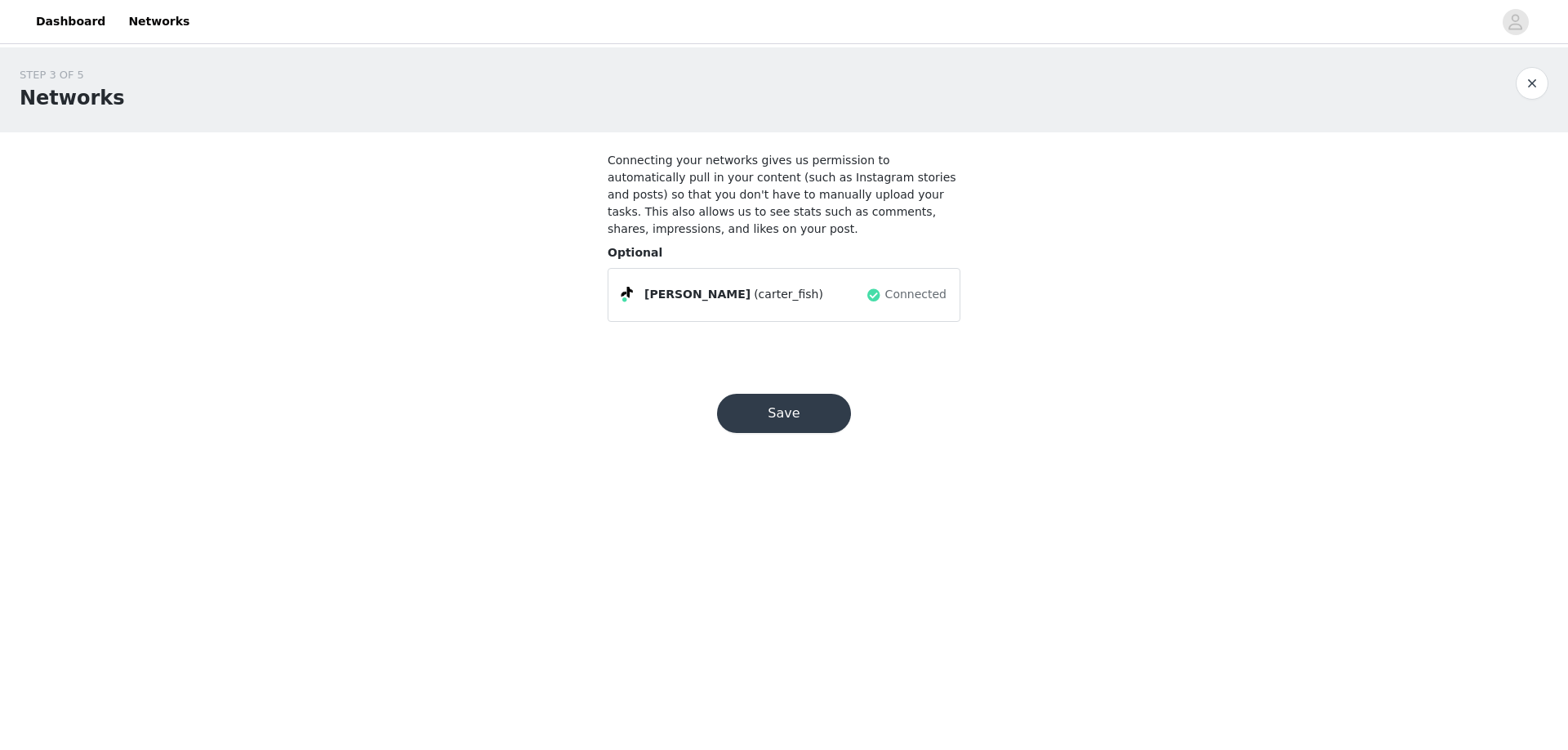
click at [795, 405] on button "Save" at bounding box center [784, 413] width 134 height 40
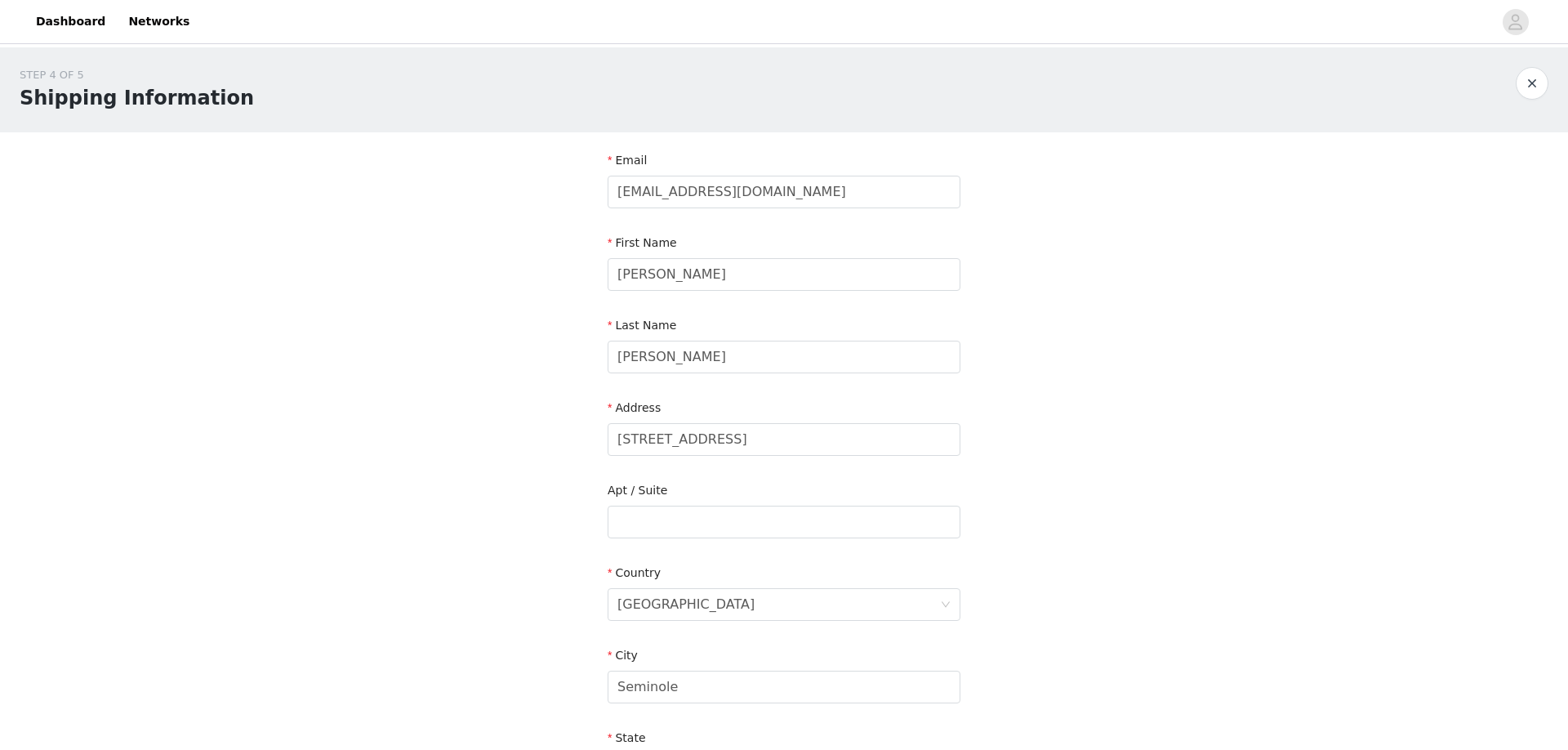
scroll to position [364, 0]
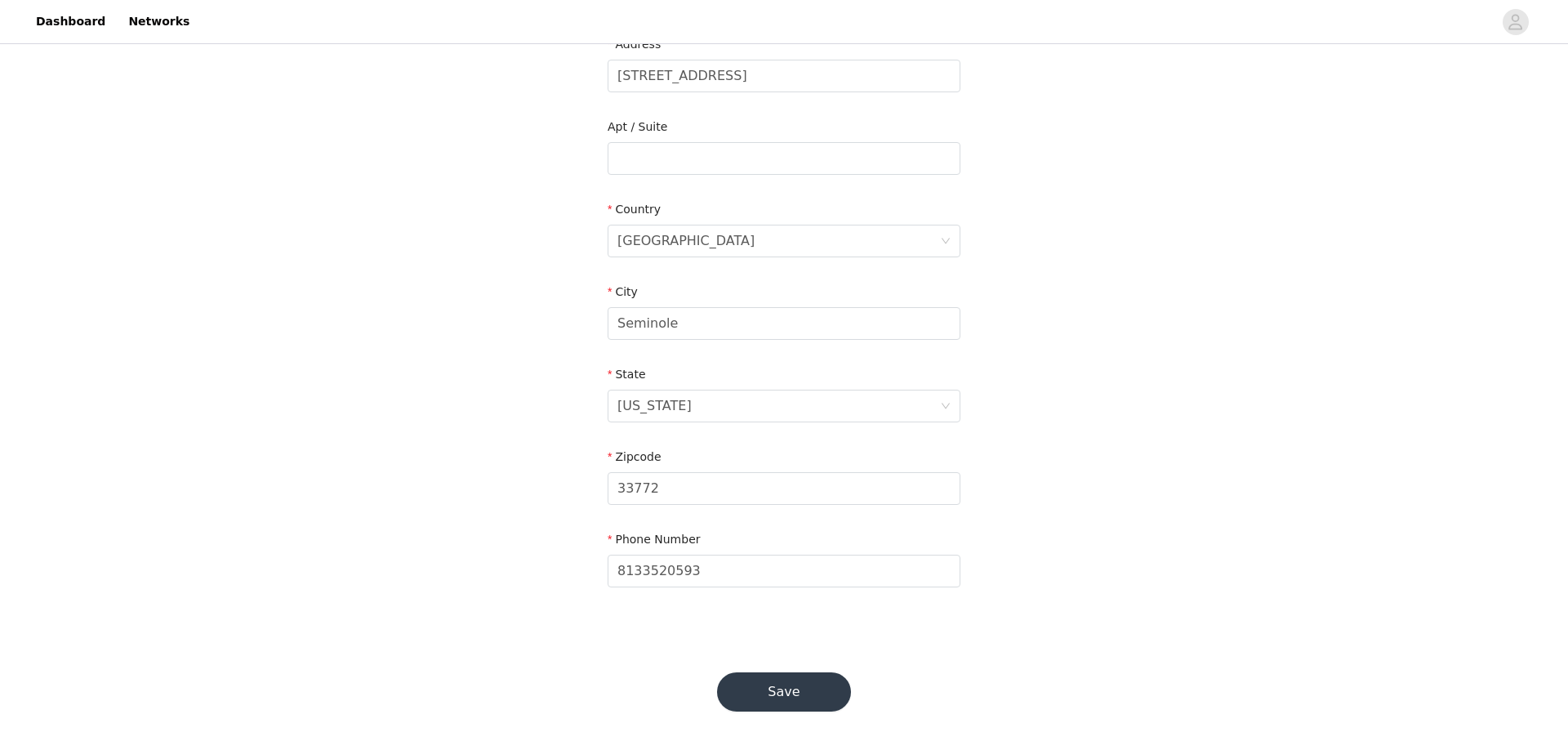
click at [800, 674] on button "Save" at bounding box center [784, 692] width 134 height 40
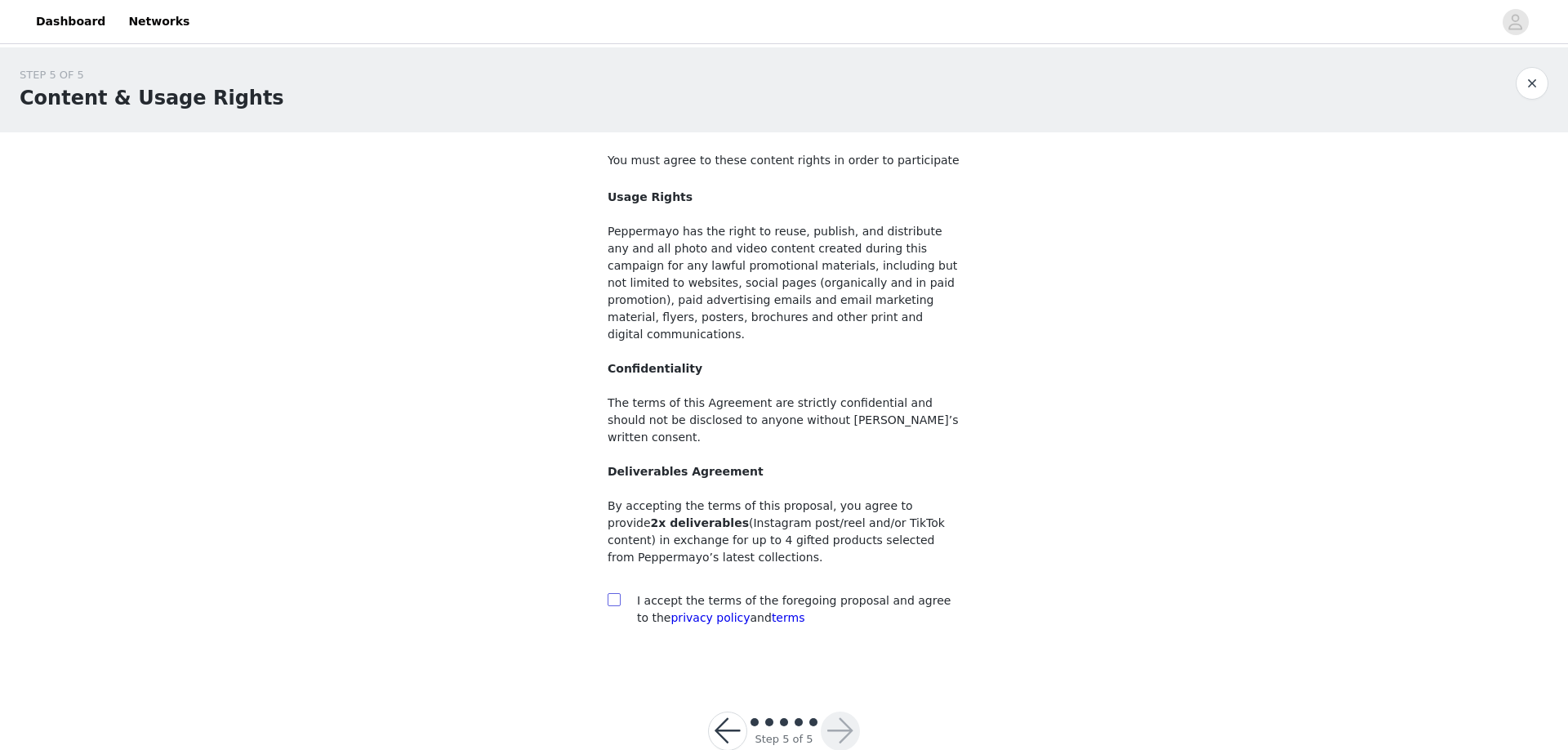
click at [619, 593] on input "checkbox" at bounding box center [613, 599] width 11 height 11
checkbox input "true"
click at [840, 674] on button "button" at bounding box center [840, 732] width 40 height 40
